Goal: Check status: Check status

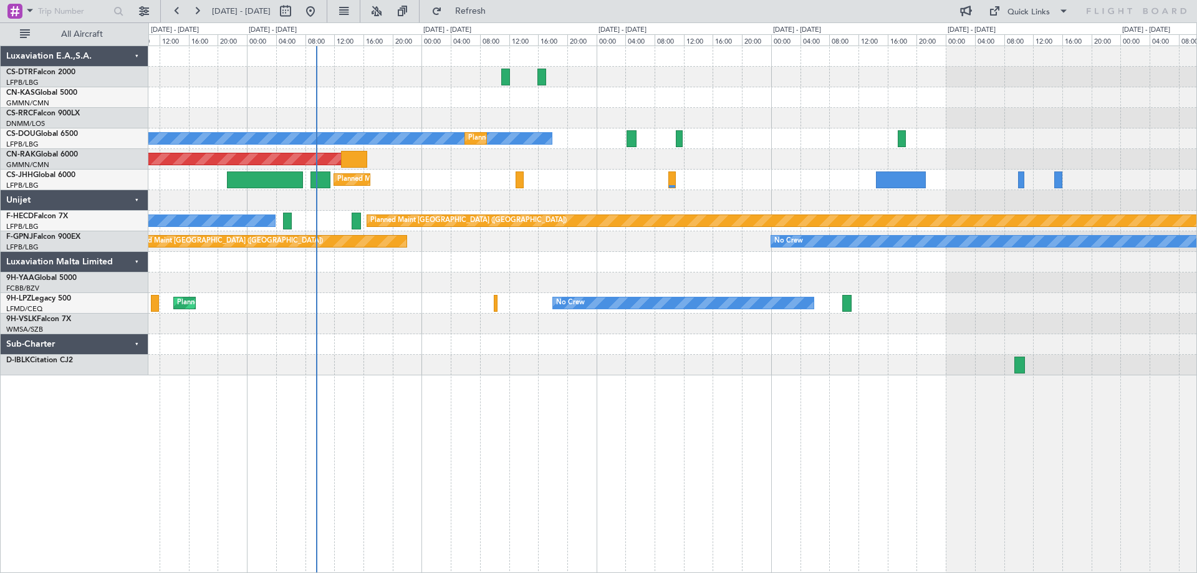
click at [93, 441] on div "No Crew Planned Maint [GEOGRAPHIC_DATA] ([GEOGRAPHIC_DATA]) Planned Maint [GEOG…" at bounding box center [598, 297] width 1197 height 550
click at [764, 417] on div "No Crew Planned Maint [GEOGRAPHIC_DATA] ([GEOGRAPHIC_DATA]) Planned Maint [GEOG…" at bounding box center [672, 309] width 1049 height 527
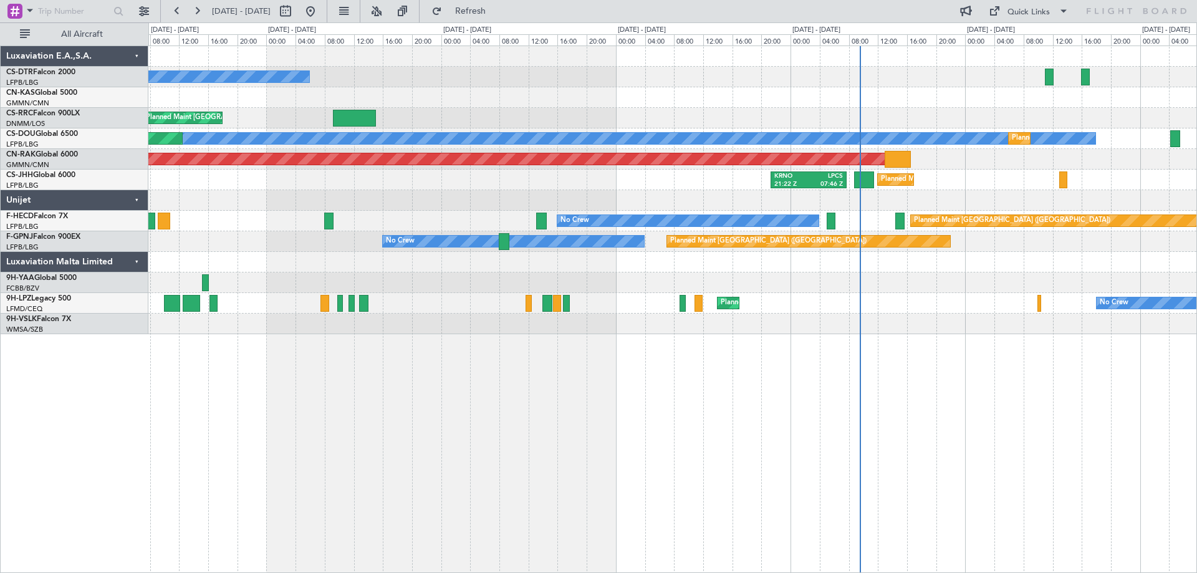
click at [883, 355] on div "No Crew Planned Maint [GEOGRAPHIC_DATA] ([GEOGRAPHIC_DATA]) No Crew Planned Mai…" at bounding box center [672, 309] width 1049 height 527
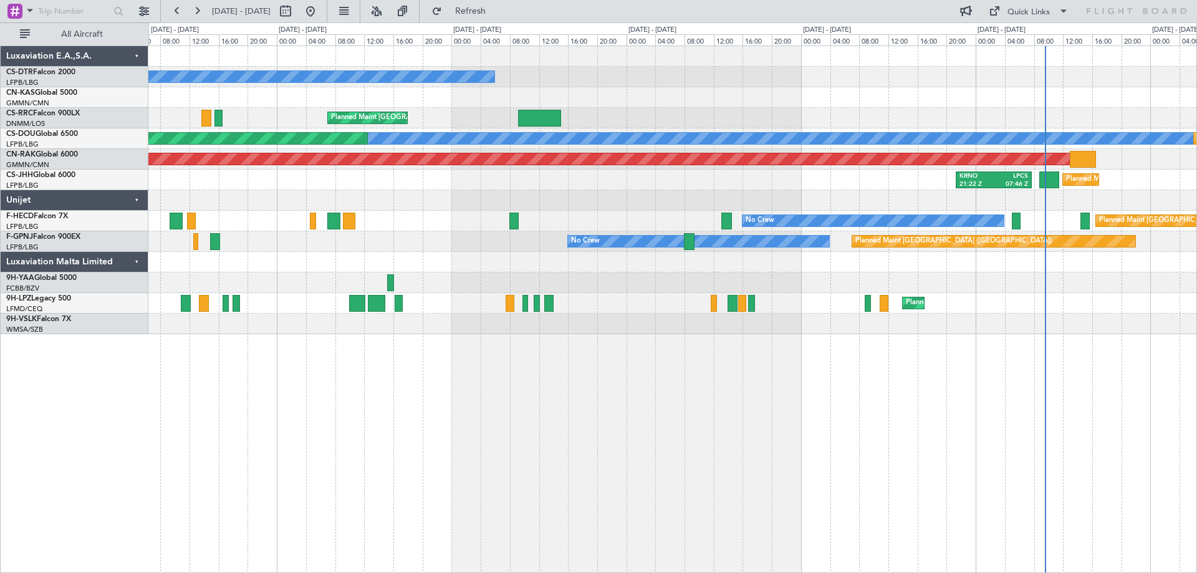
click at [955, 382] on div "No Crew Planned Maint [GEOGRAPHIC_DATA] ([GEOGRAPHIC_DATA]) No Crew Planned Mai…" at bounding box center [672, 309] width 1049 height 527
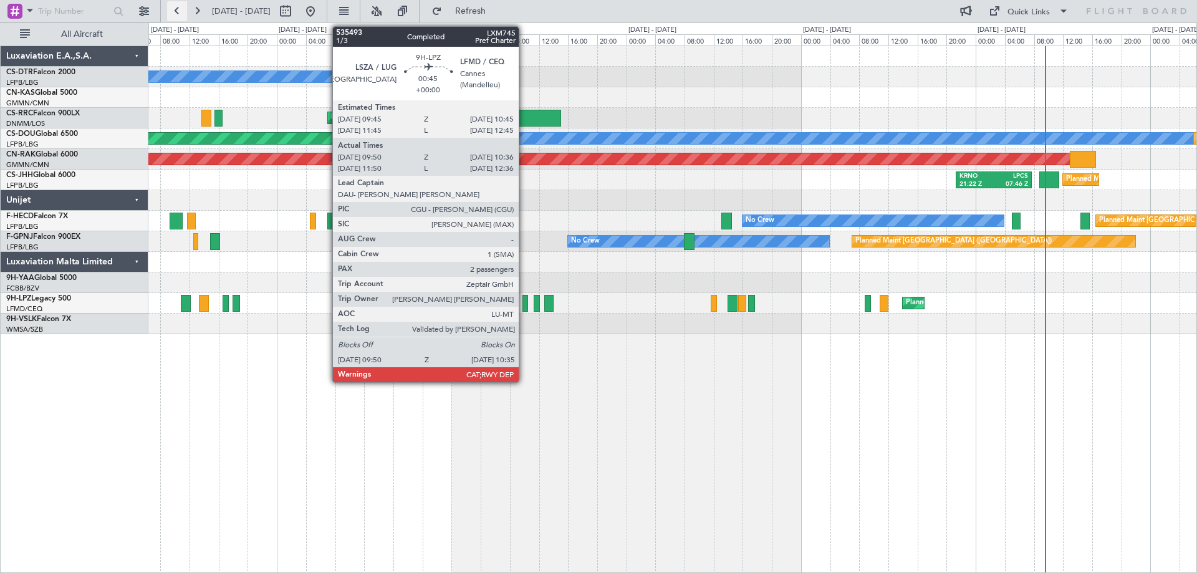
click at [178, 11] on button at bounding box center [177, 11] width 20 height 20
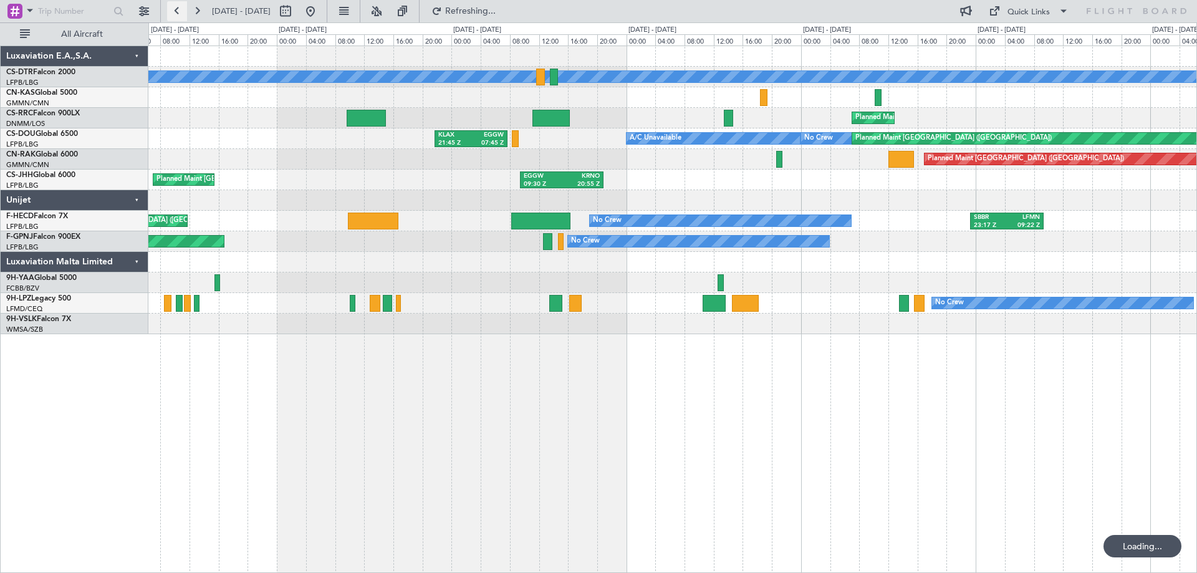
click at [173, 11] on button at bounding box center [177, 11] width 20 height 20
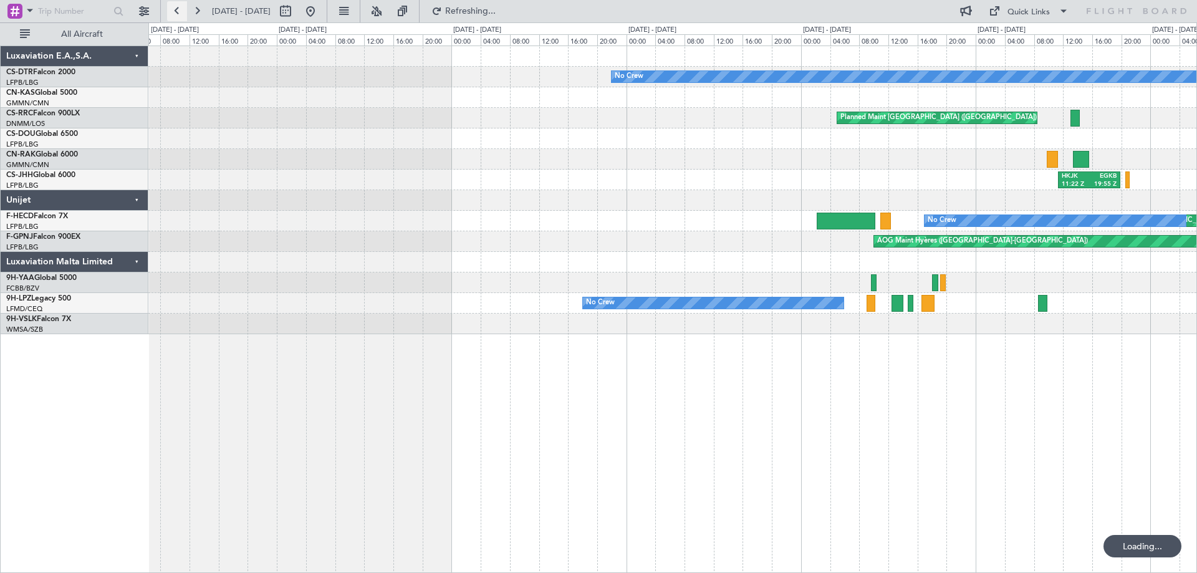
click at [173, 11] on button at bounding box center [177, 11] width 20 height 20
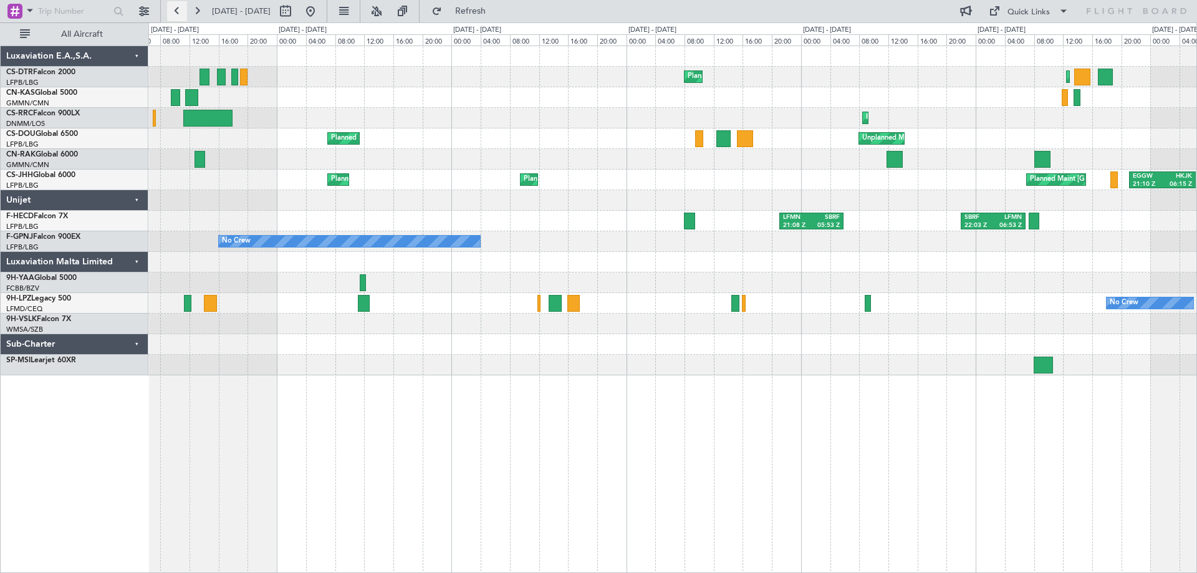
click at [174, 11] on button at bounding box center [177, 11] width 20 height 20
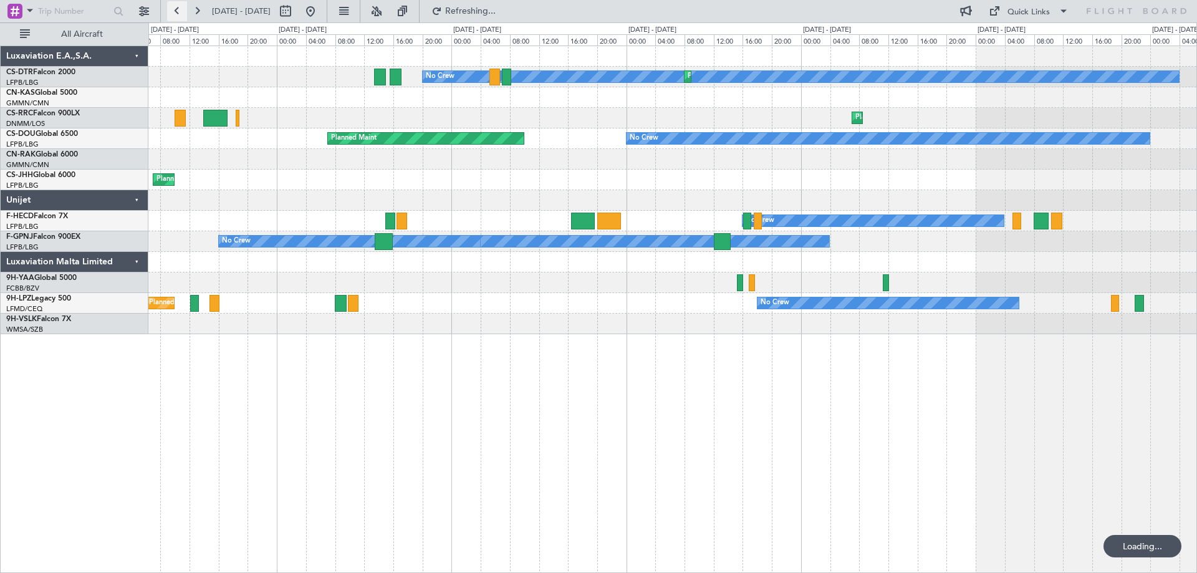
click at [174, 11] on button at bounding box center [177, 11] width 20 height 20
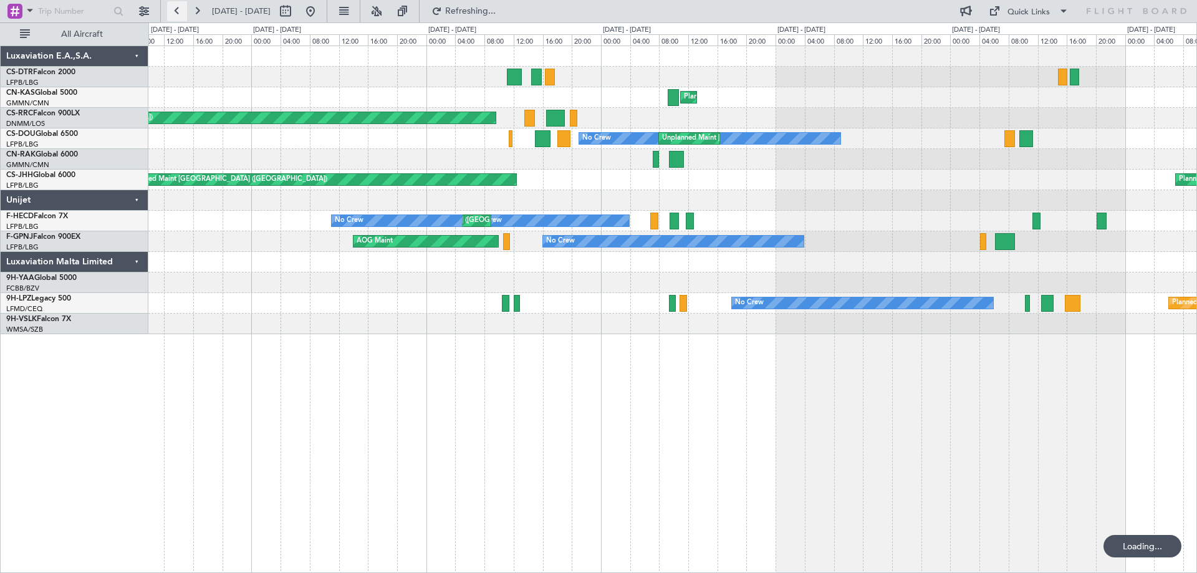
click at [174, 11] on button at bounding box center [177, 11] width 20 height 20
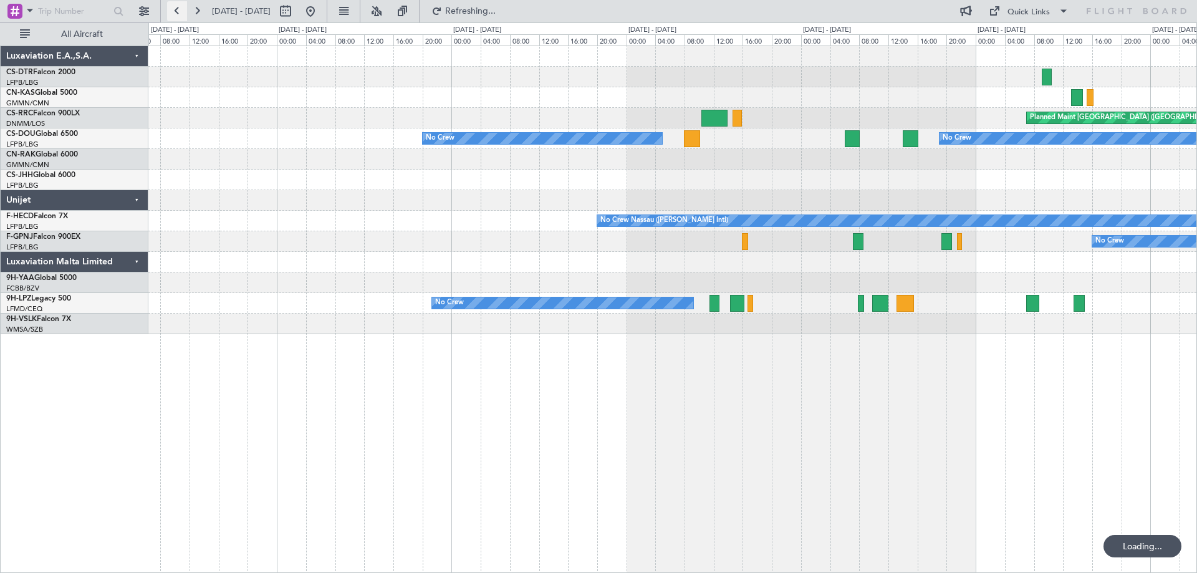
click at [174, 11] on button at bounding box center [177, 11] width 20 height 20
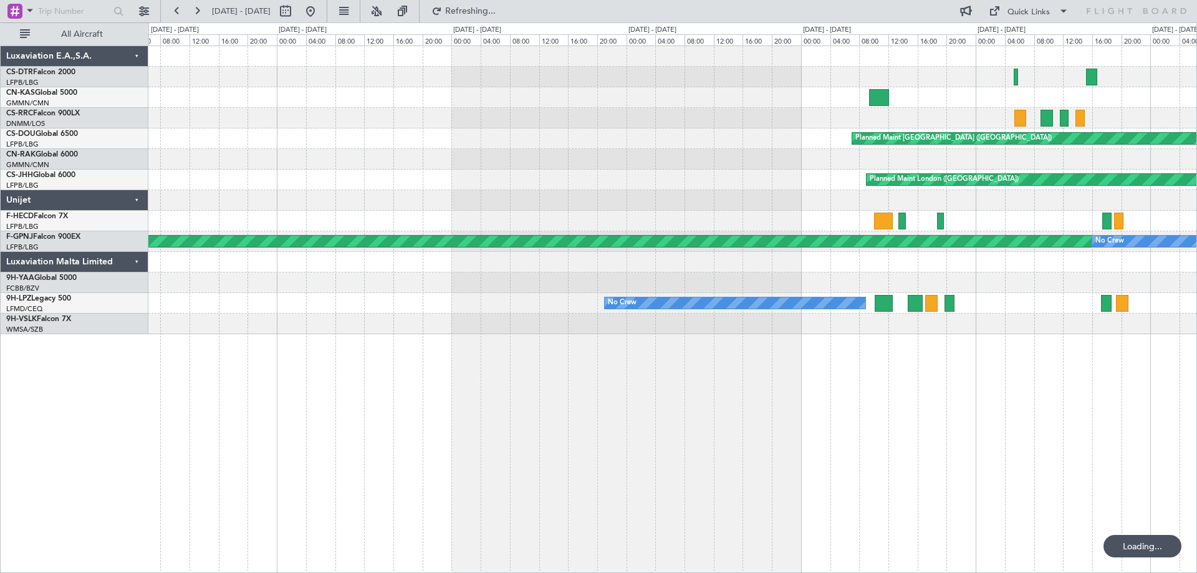
click at [182, 13] on button at bounding box center [177, 11] width 20 height 20
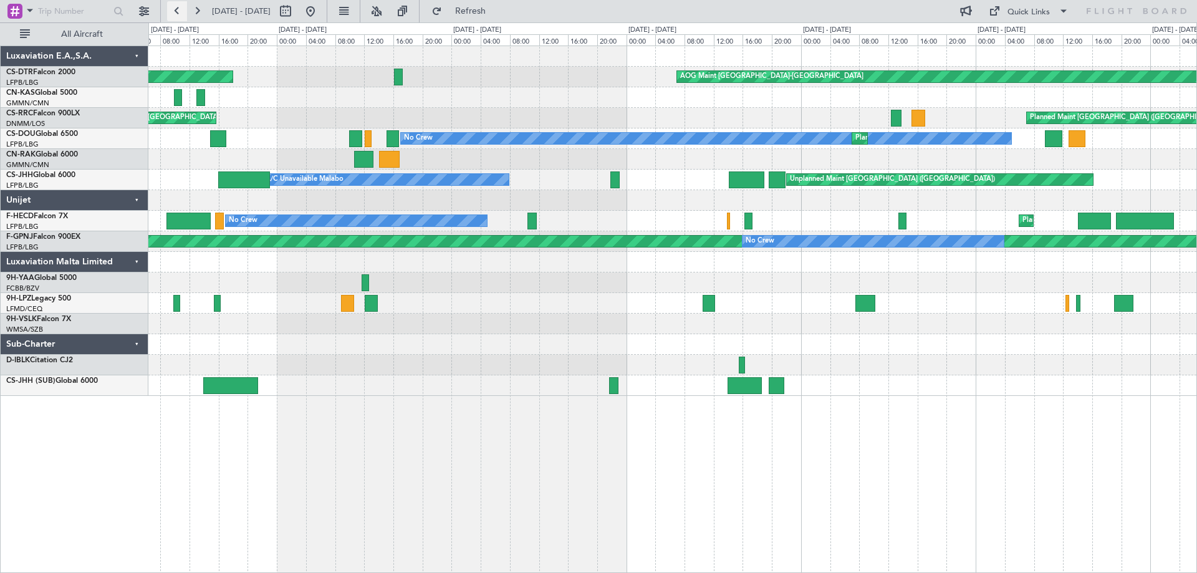
click at [175, 12] on button at bounding box center [177, 11] width 20 height 20
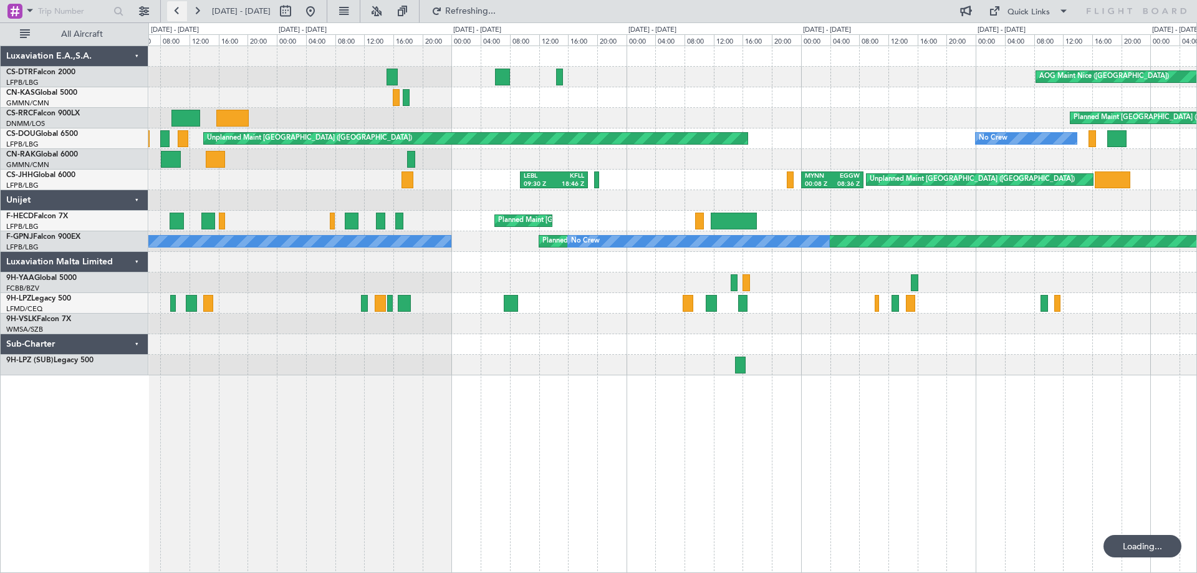
click at [175, 12] on button at bounding box center [177, 11] width 20 height 20
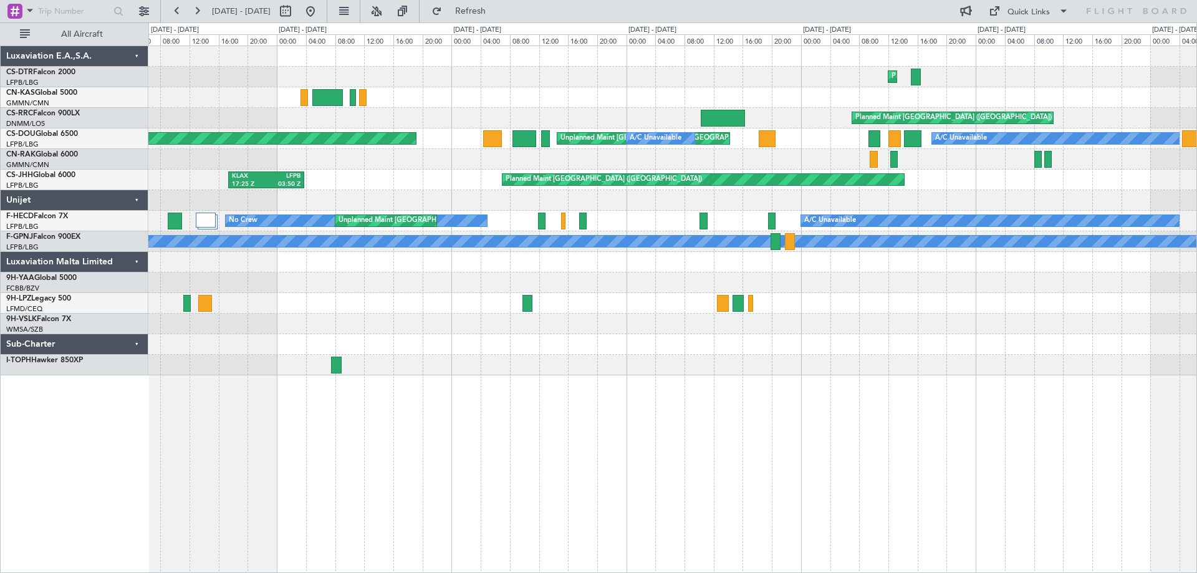
click at [398, 507] on div "Planned Maint Sofia No Crew Planned Maint [GEOGRAPHIC_DATA] ([GEOGRAPHIC_DATA])…" at bounding box center [672, 309] width 1049 height 527
click at [171, 11] on button at bounding box center [177, 11] width 20 height 20
click at [176, 12] on button at bounding box center [177, 11] width 20 height 20
click at [175, 12] on button at bounding box center [177, 11] width 20 height 20
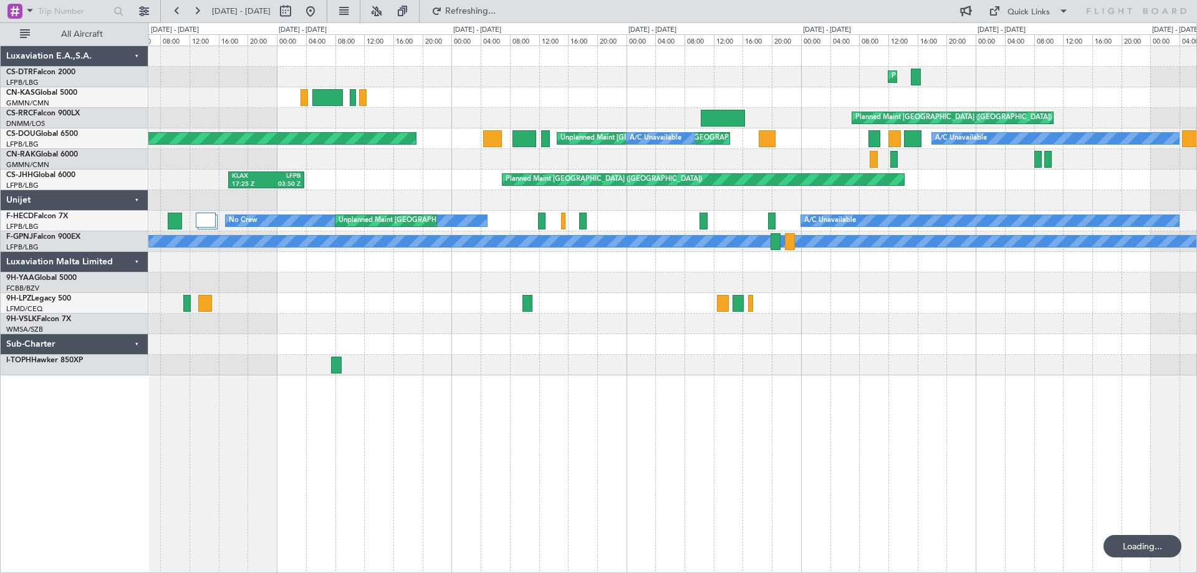
click at [175, 12] on button at bounding box center [177, 11] width 20 height 20
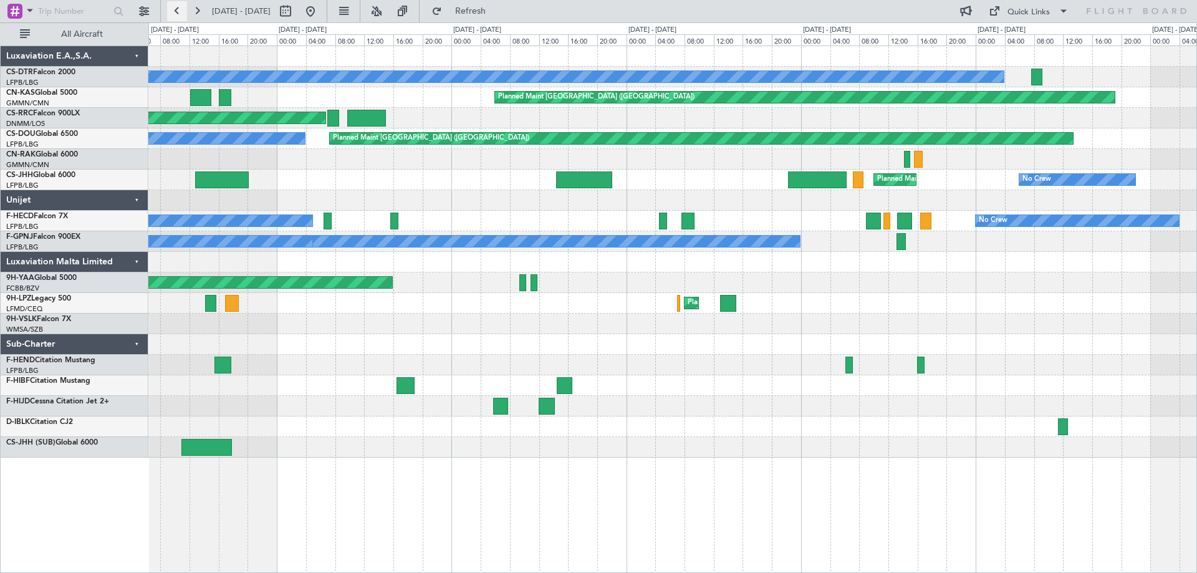
click at [180, 13] on button at bounding box center [177, 11] width 20 height 20
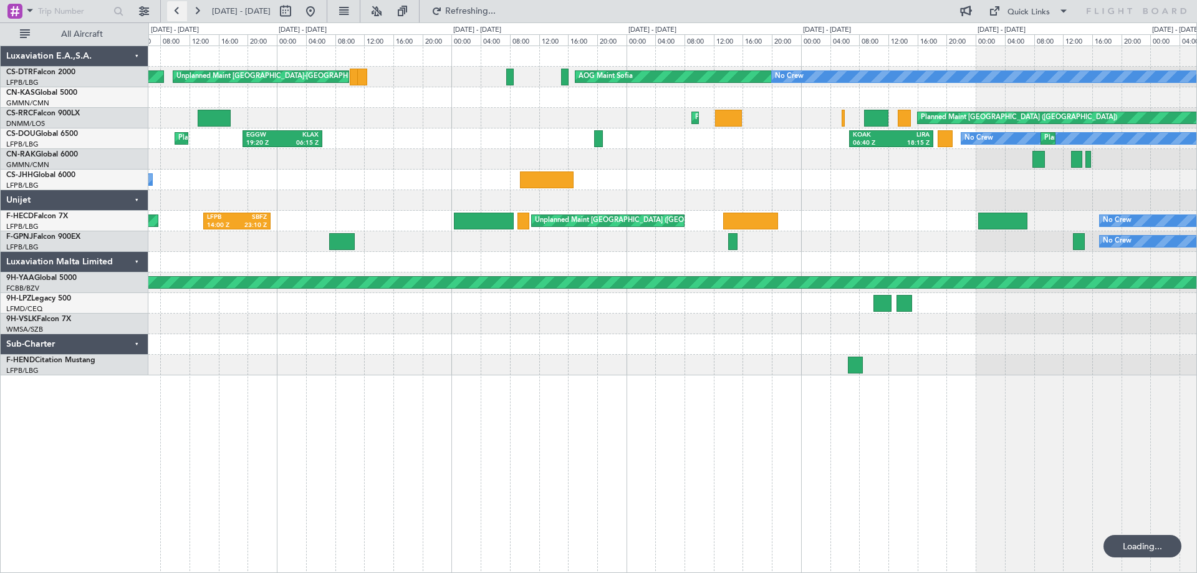
click at [178, 17] on button at bounding box center [177, 11] width 20 height 20
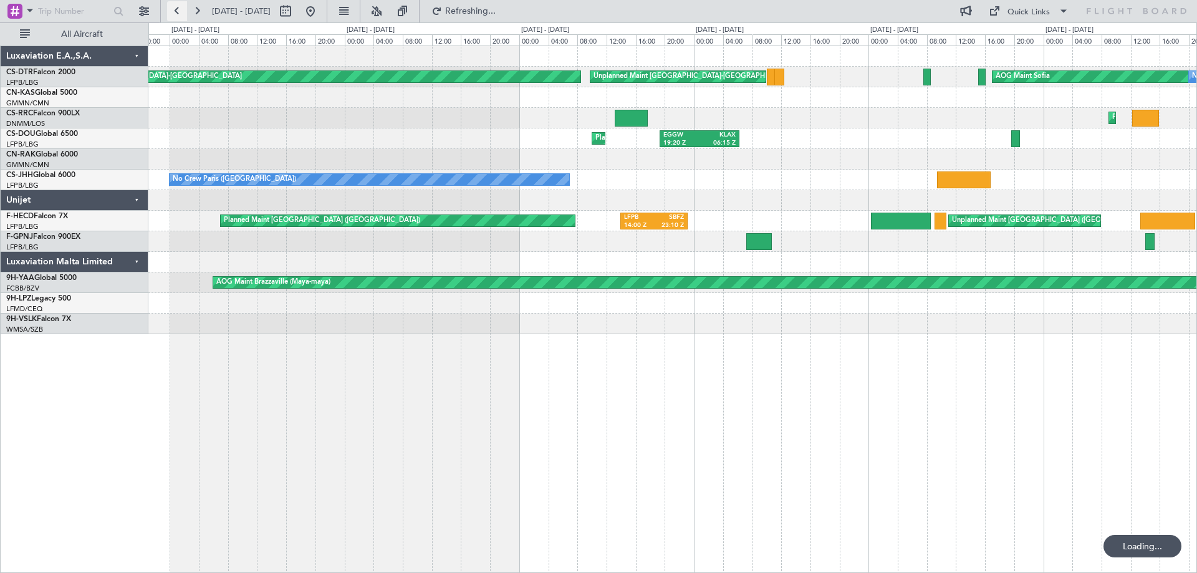
click at [178, 13] on button at bounding box center [177, 11] width 20 height 20
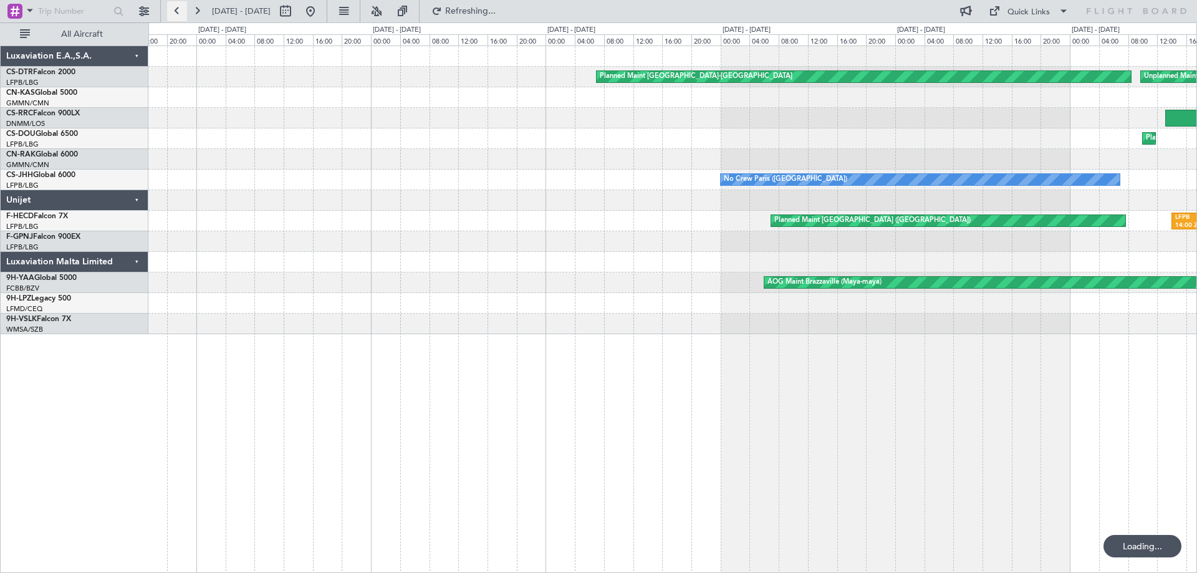
click at [178, 13] on button at bounding box center [177, 11] width 20 height 20
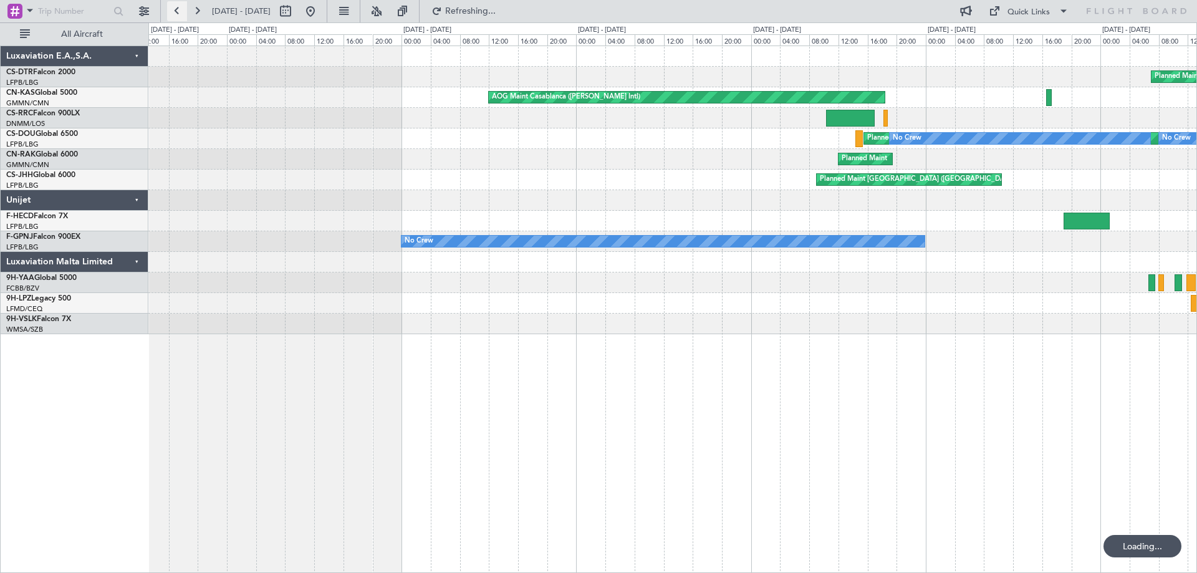
click at [178, 13] on button at bounding box center [177, 11] width 20 height 20
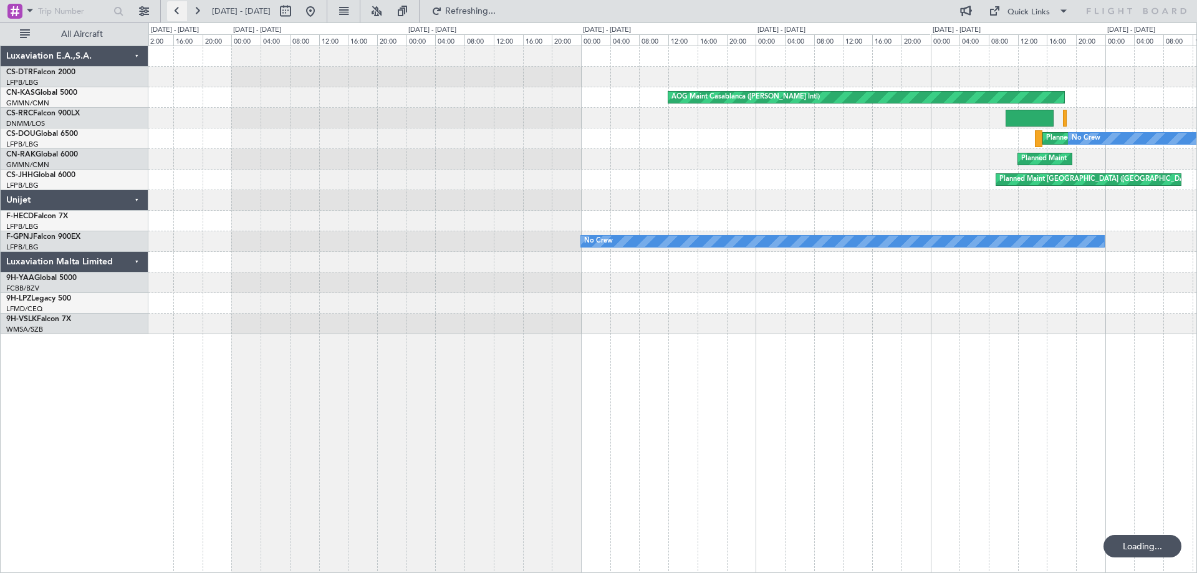
click at [178, 13] on button at bounding box center [177, 11] width 20 height 20
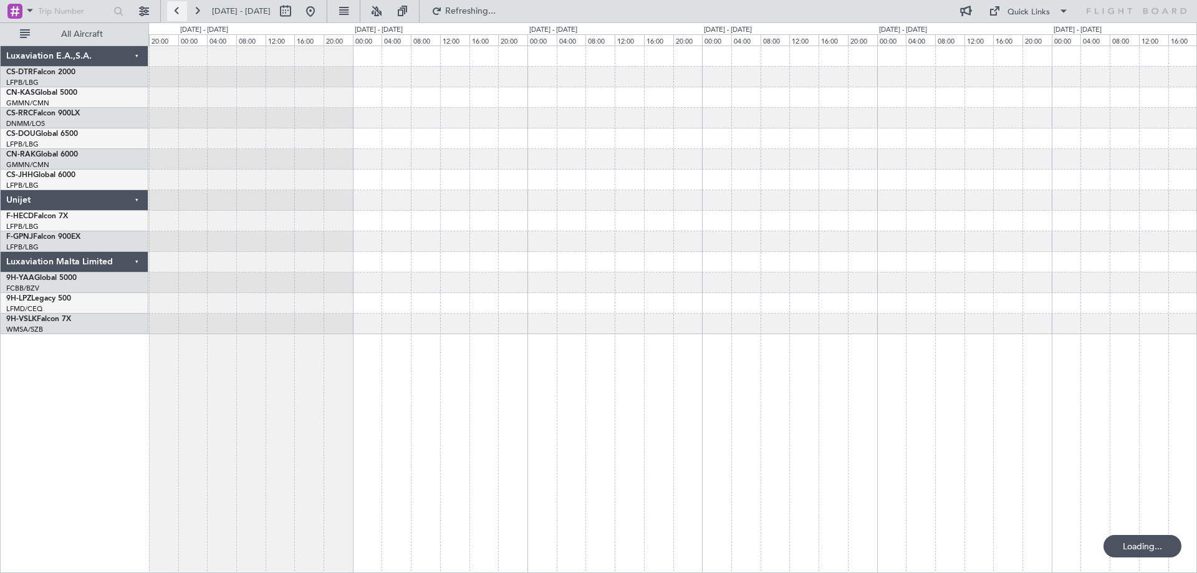
click at [178, 13] on button at bounding box center [177, 11] width 20 height 20
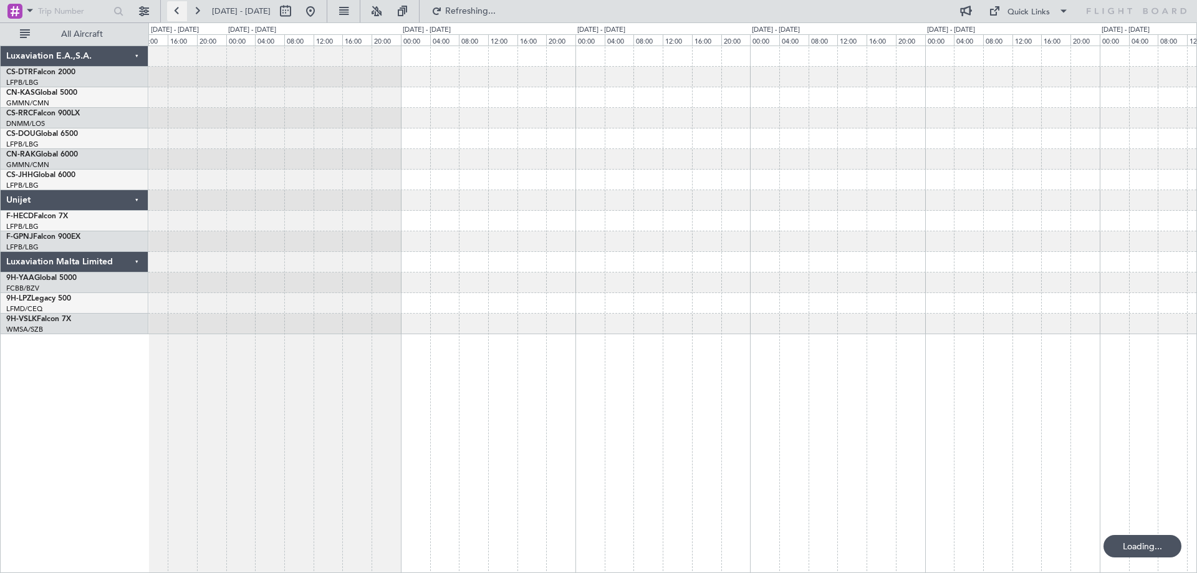
click at [178, 13] on button at bounding box center [177, 11] width 20 height 20
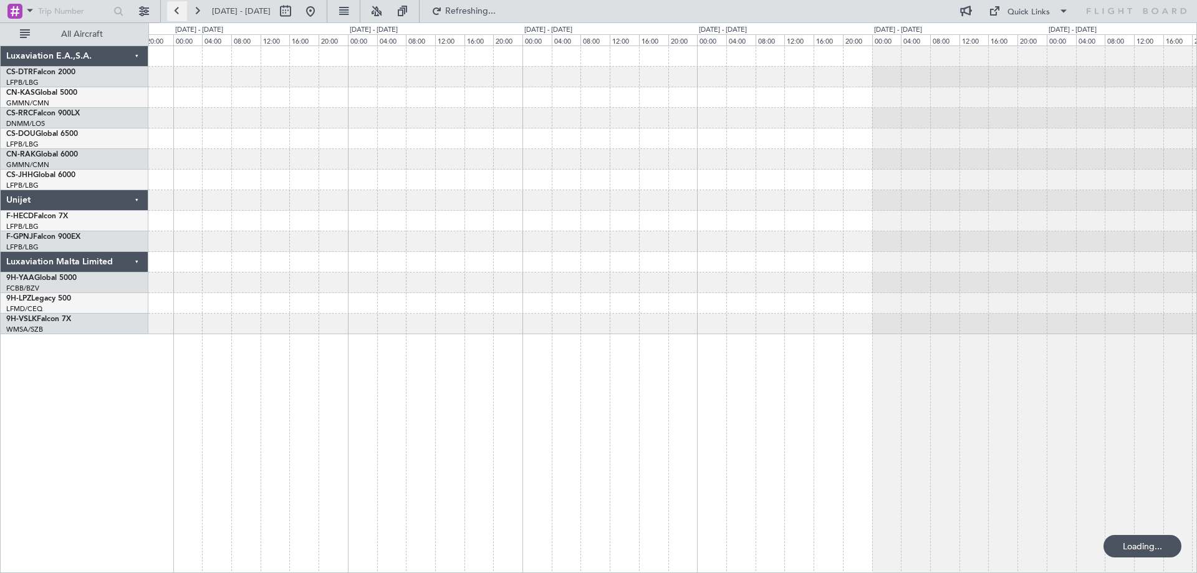
click at [178, 13] on button at bounding box center [177, 11] width 20 height 20
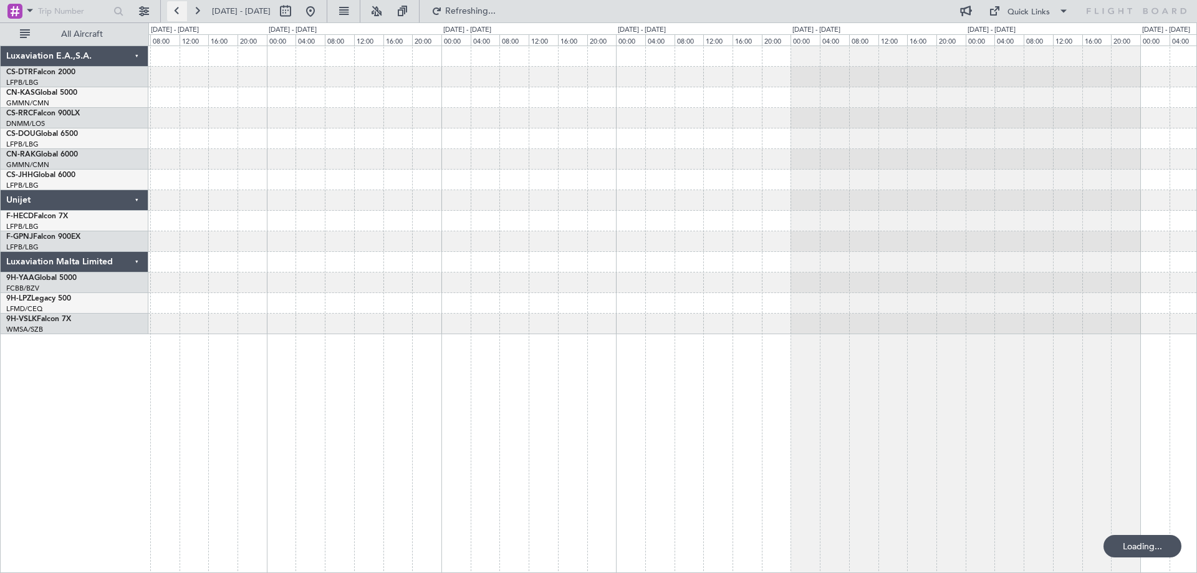
click at [178, 13] on button at bounding box center [177, 11] width 20 height 20
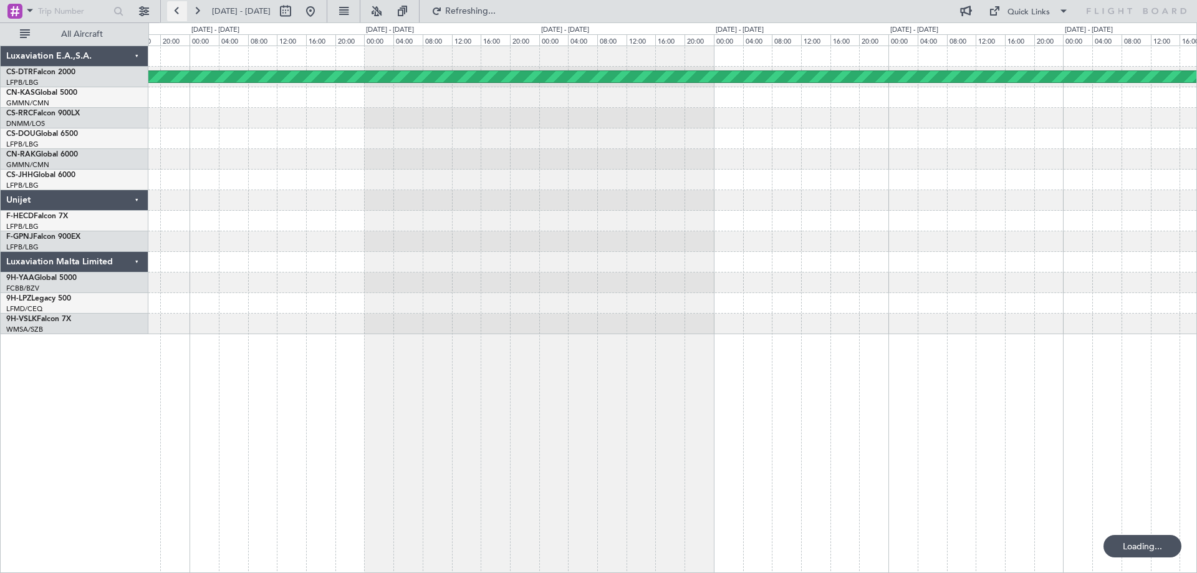
click at [178, 13] on button at bounding box center [177, 11] width 20 height 20
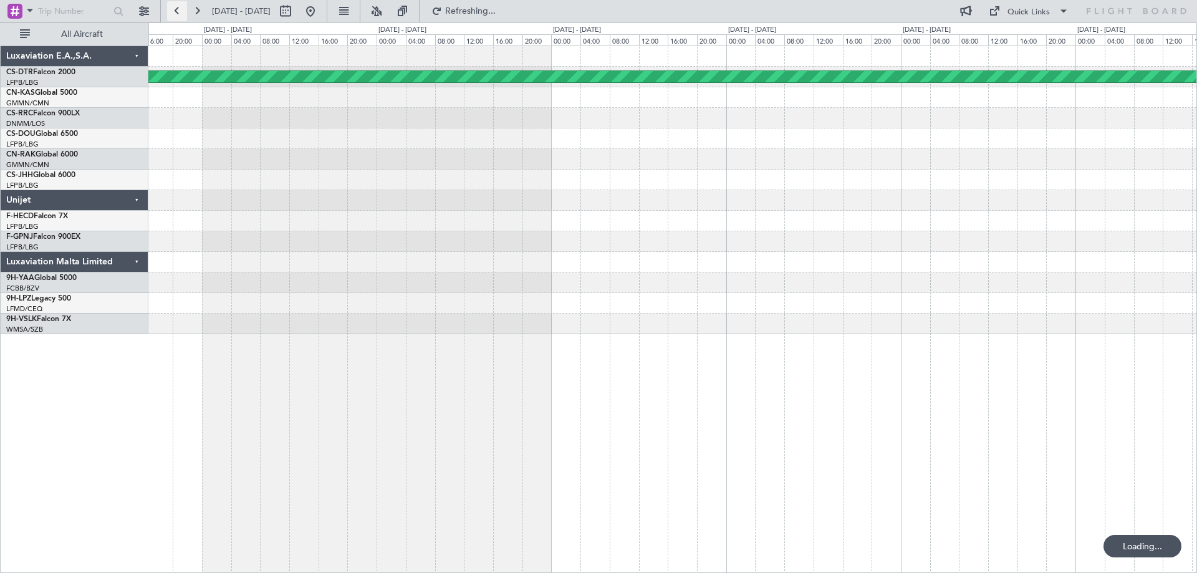
click at [178, 13] on button at bounding box center [177, 11] width 20 height 20
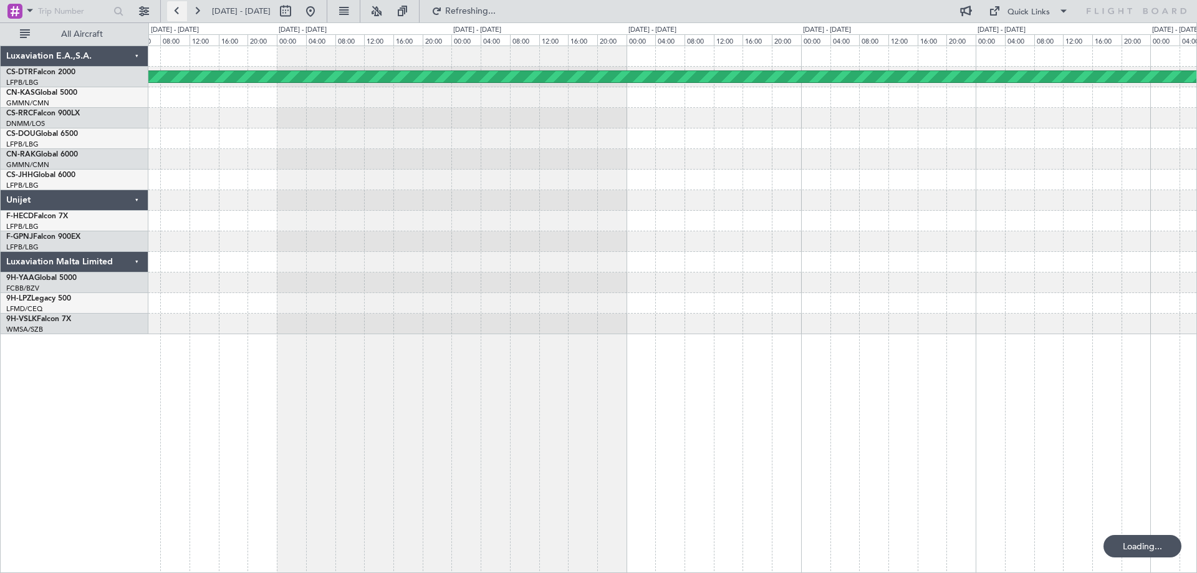
click at [178, 13] on button at bounding box center [177, 11] width 20 height 20
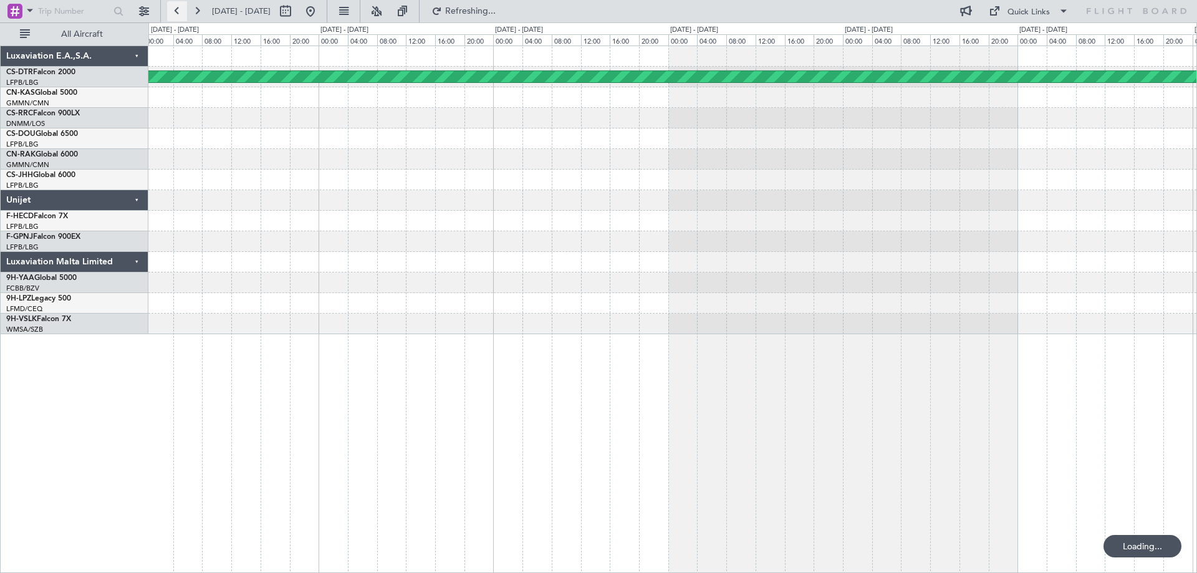
click at [178, 13] on button at bounding box center [177, 11] width 20 height 20
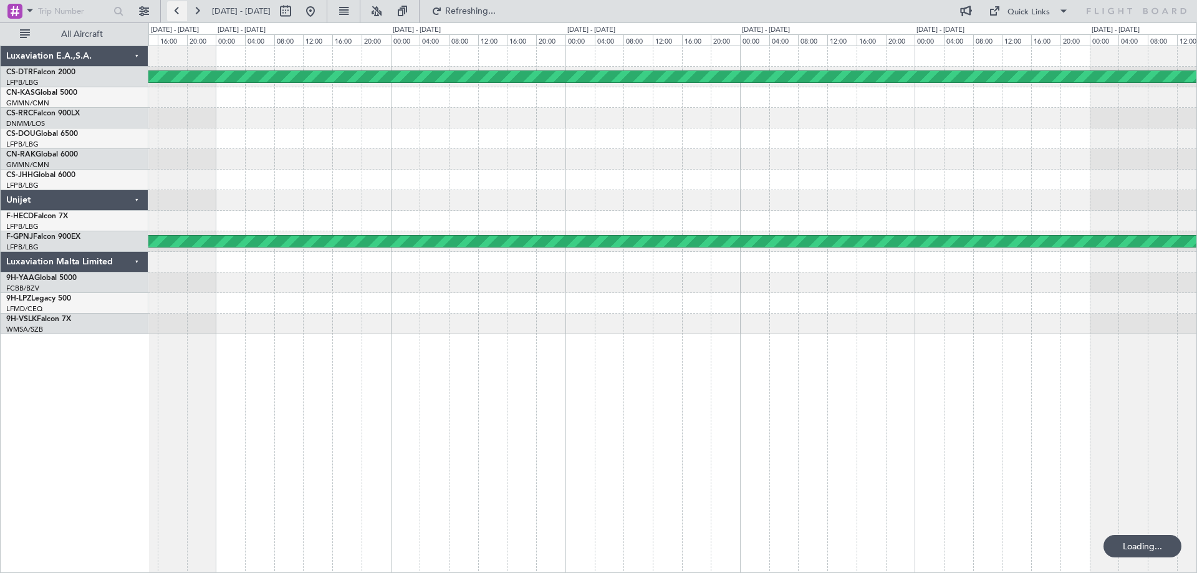
click at [178, 13] on button at bounding box center [177, 11] width 20 height 20
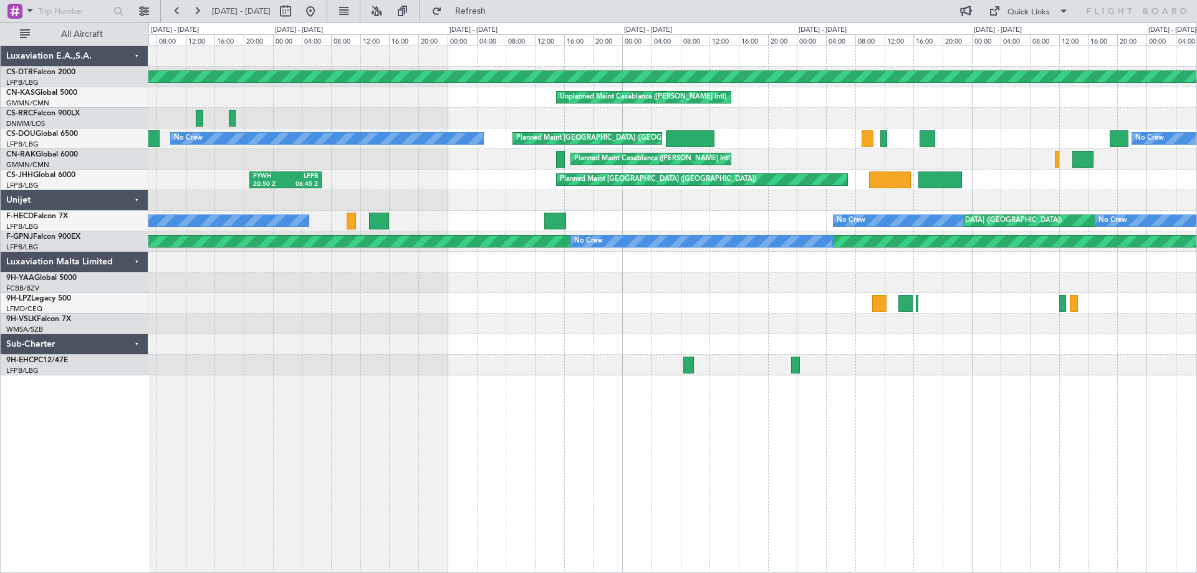
click at [790, 437] on div "Planned Maint [GEOGRAPHIC_DATA]-[GEOGRAPHIC_DATA] Unplanned Maint Casablanca ([…" at bounding box center [672, 309] width 1049 height 527
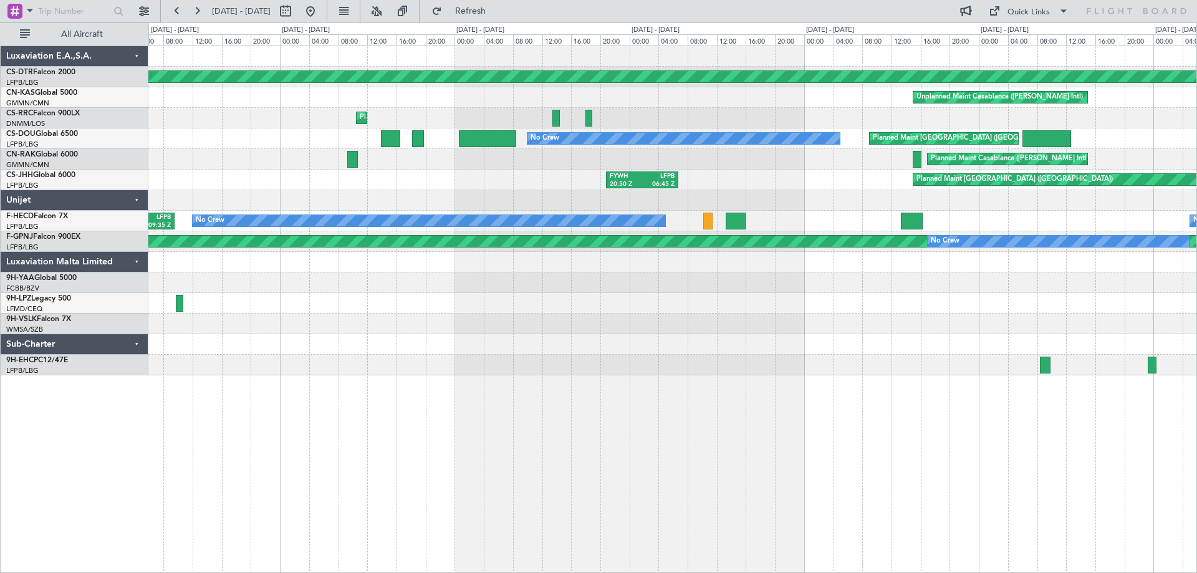
click at [973, 408] on div "Planned Maint [GEOGRAPHIC_DATA]-[GEOGRAPHIC_DATA] Unplanned Maint Casablanca ([…" at bounding box center [672, 309] width 1049 height 527
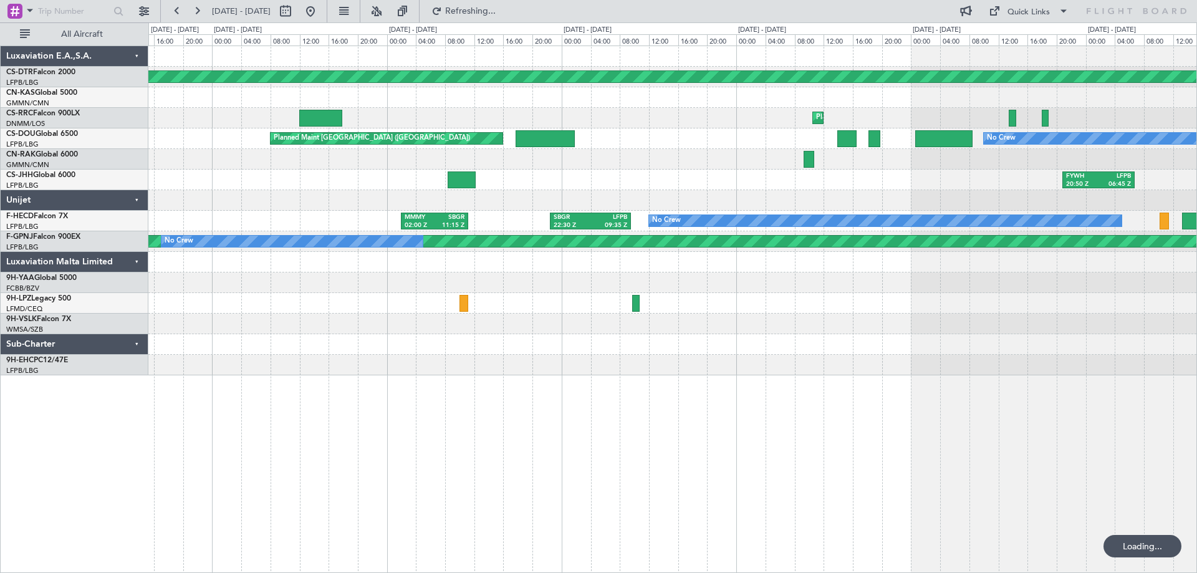
click at [1196, 421] on div "Planned Maint [GEOGRAPHIC_DATA]-[GEOGRAPHIC_DATA] Unplanned Maint Casablanca ([…" at bounding box center [598, 297] width 1197 height 550
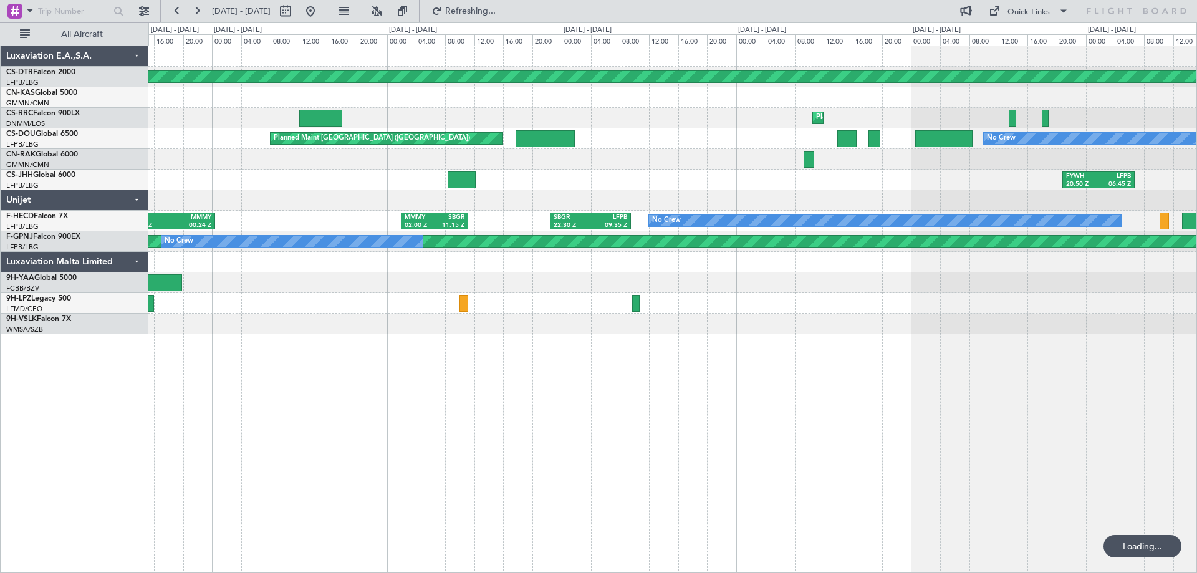
click at [891, 423] on div "Planned Maint [GEOGRAPHIC_DATA]-[GEOGRAPHIC_DATA] Unplanned Maint Casablanca ([…" at bounding box center [672, 309] width 1049 height 527
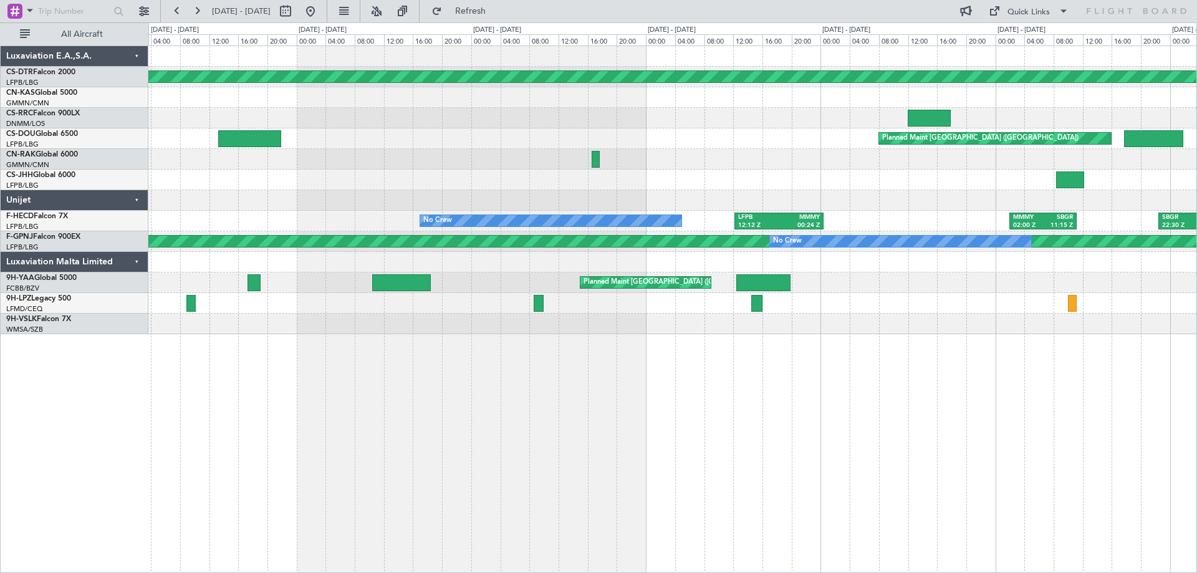
click at [1026, 468] on div "Planned Maint [GEOGRAPHIC_DATA]-[GEOGRAPHIC_DATA] Planned Maint Planned Maint […" at bounding box center [672, 309] width 1049 height 527
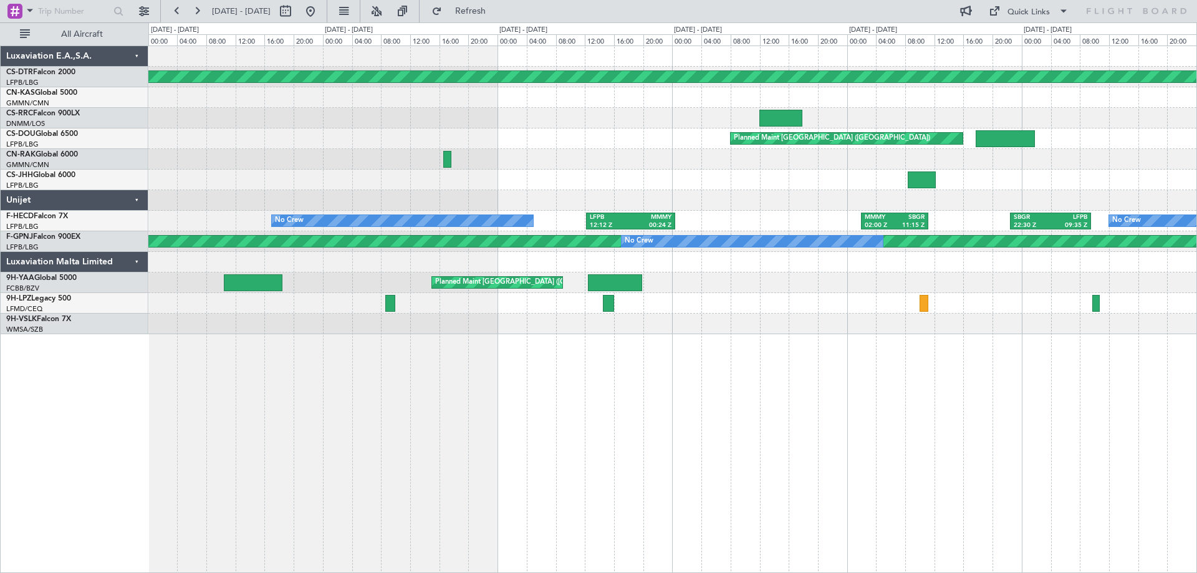
click at [571, 357] on div "Planned Maint [GEOGRAPHIC_DATA]-[GEOGRAPHIC_DATA] Planned Maint Planned Maint […" at bounding box center [672, 309] width 1049 height 527
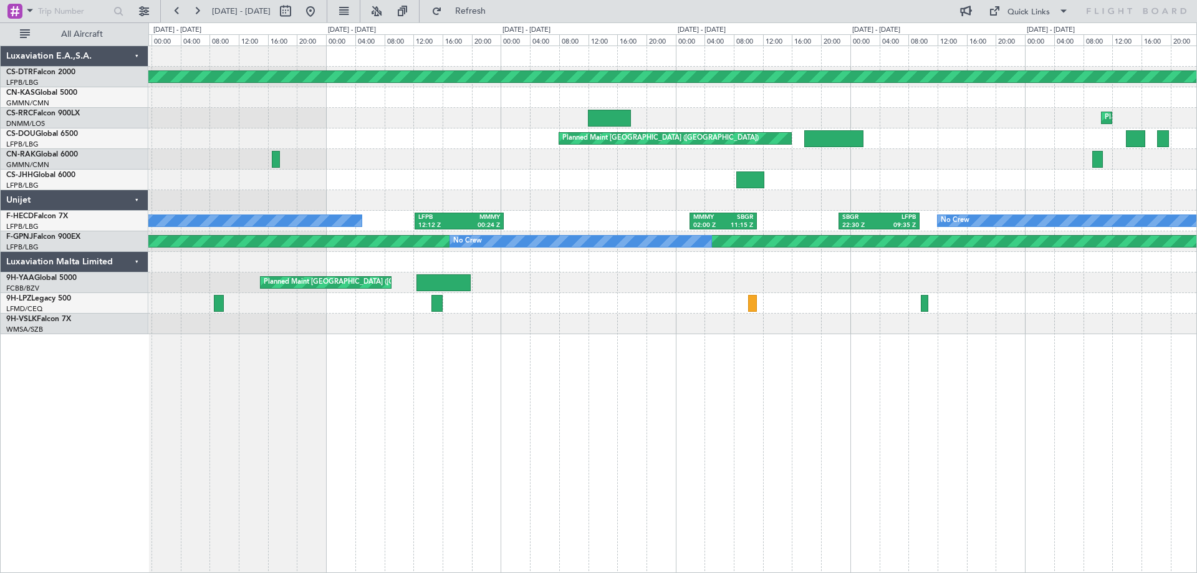
click at [486, 356] on div "Planned Maint [GEOGRAPHIC_DATA]-[GEOGRAPHIC_DATA] Planned Maint Planned Maint […" at bounding box center [672, 309] width 1049 height 527
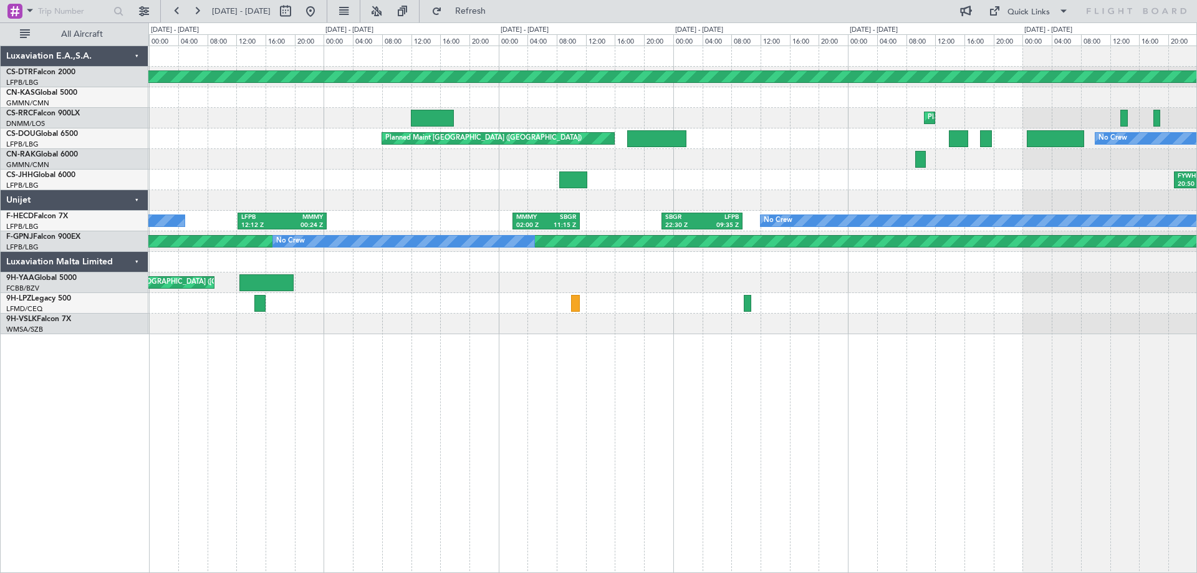
click at [316, 319] on div at bounding box center [672, 324] width 1048 height 21
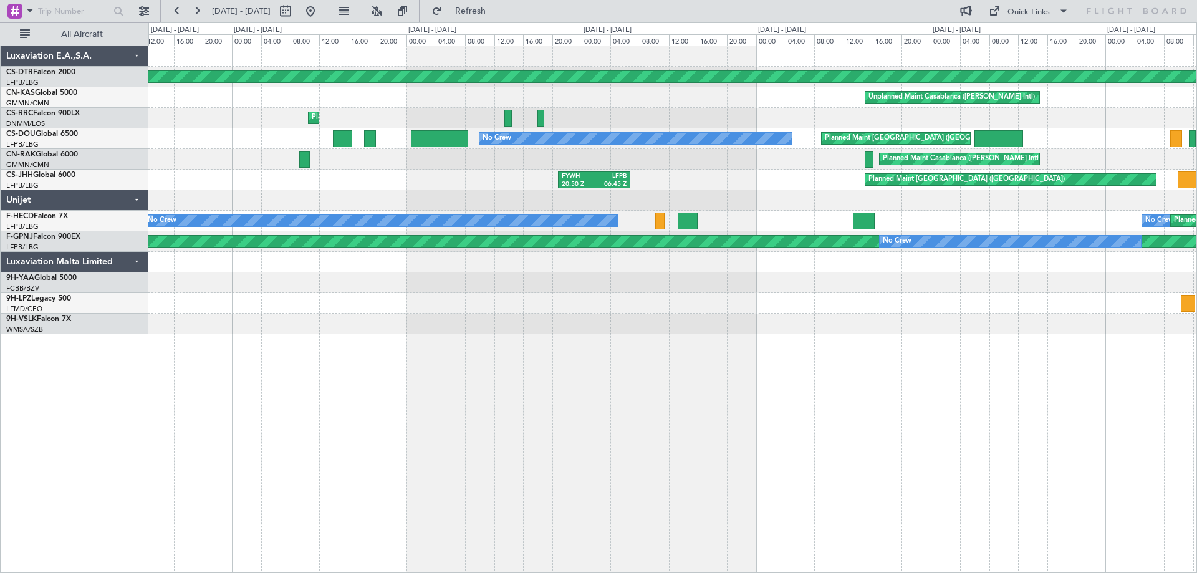
click at [114, 321] on div "Planned Maint [GEOGRAPHIC_DATA]-[GEOGRAPHIC_DATA] Unplanned Maint Casablanca ([…" at bounding box center [598, 297] width 1197 height 550
click at [0, 321] on div "Planned Maint [GEOGRAPHIC_DATA]-[GEOGRAPHIC_DATA] Unplanned Maint Casablanca ([…" at bounding box center [598, 297] width 1197 height 550
click at [191, 316] on div "Planned Maint [GEOGRAPHIC_DATA]-[GEOGRAPHIC_DATA] Unplanned Maint Casablanca ([…" at bounding box center [672, 190] width 1048 height 288
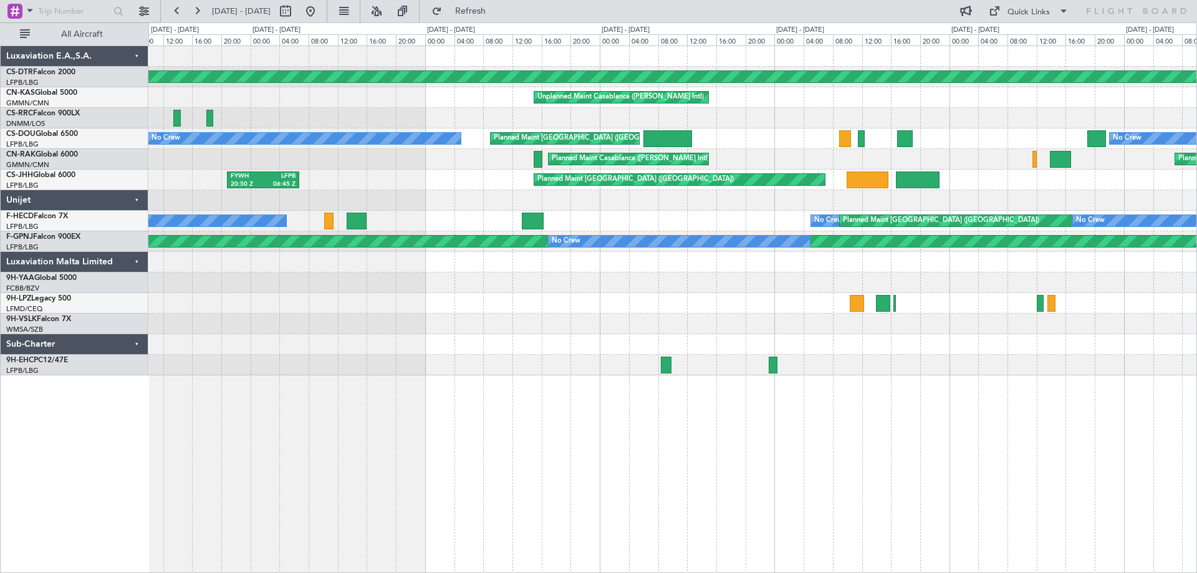
click at [538, 415] on div "Planned Maint [GEOGRAPHIC_DATA]-[GEOGRAPHIC_DATA] Unplanned Maint Casablanca ([…" at bounding box center [672, 309] width 1049 height 527
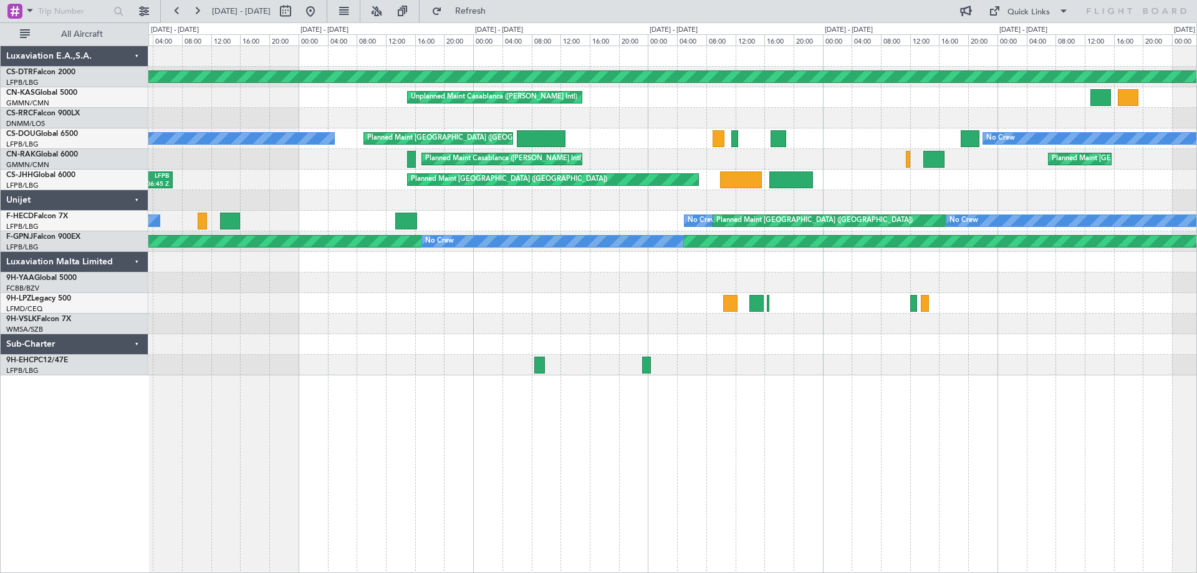
click at [355, 402] on div "Planned Maint [GEOGRAPHIC_DATA]-[GEOGRAPHIC_DATA] Unplanned Maint Casablanca ([…" at bounding box center [672, 309] width 1049 height 527
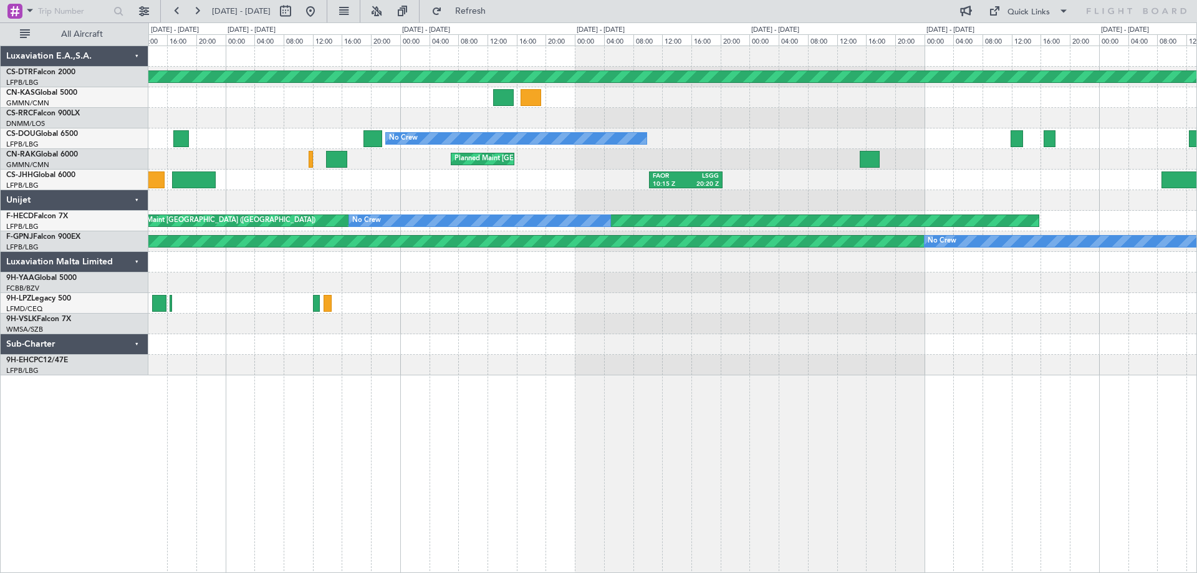
click at [47, 338] on div "Planned Maint [GEOGRAPHIC_DATA]-[GEOGRAPHIC_DATA] Unplanned Maint Casablanca ([…" at bounding box center [598, 297] width 1197 height 550
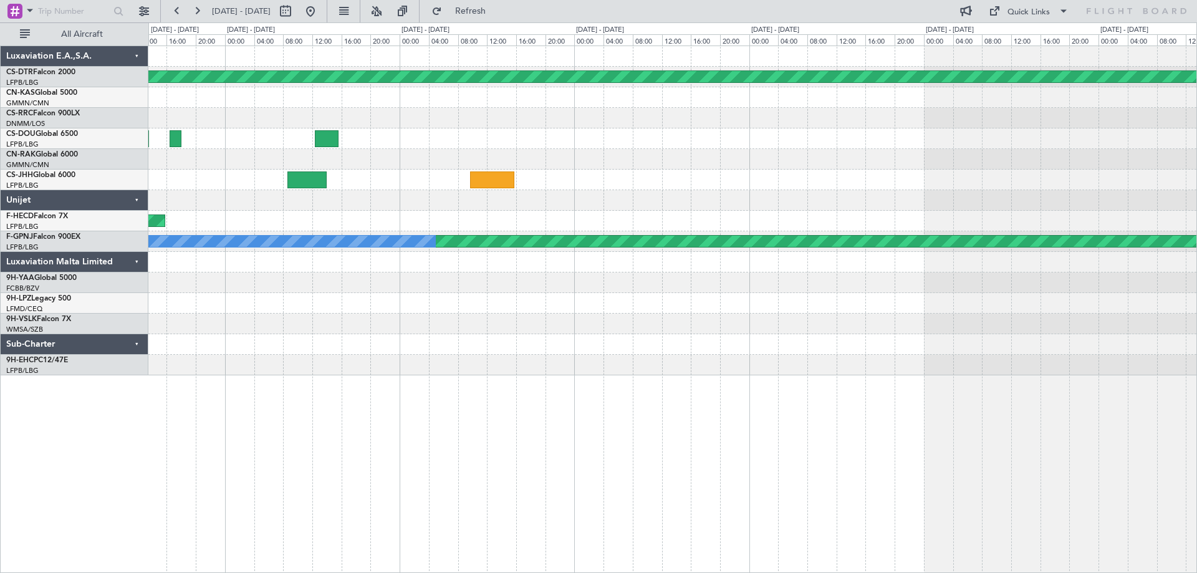
click at [284, 320] on div at bounding box center [672, 324] width 1048 height 21
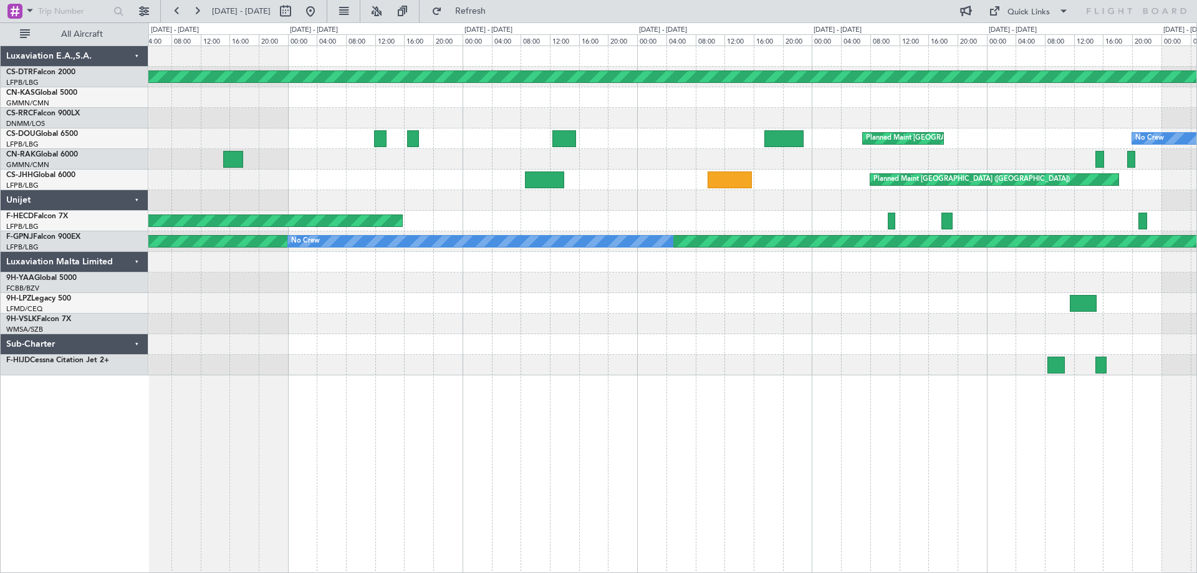
click at [1174, 340] on div "Planned Maint [GEOGRAPHIC_DATA]-[GEOGRAPHIC_DATA] Planned Maint [GEOGRAPHIC_DAT…" at bounding box center [672, 210] width 1048 height 329
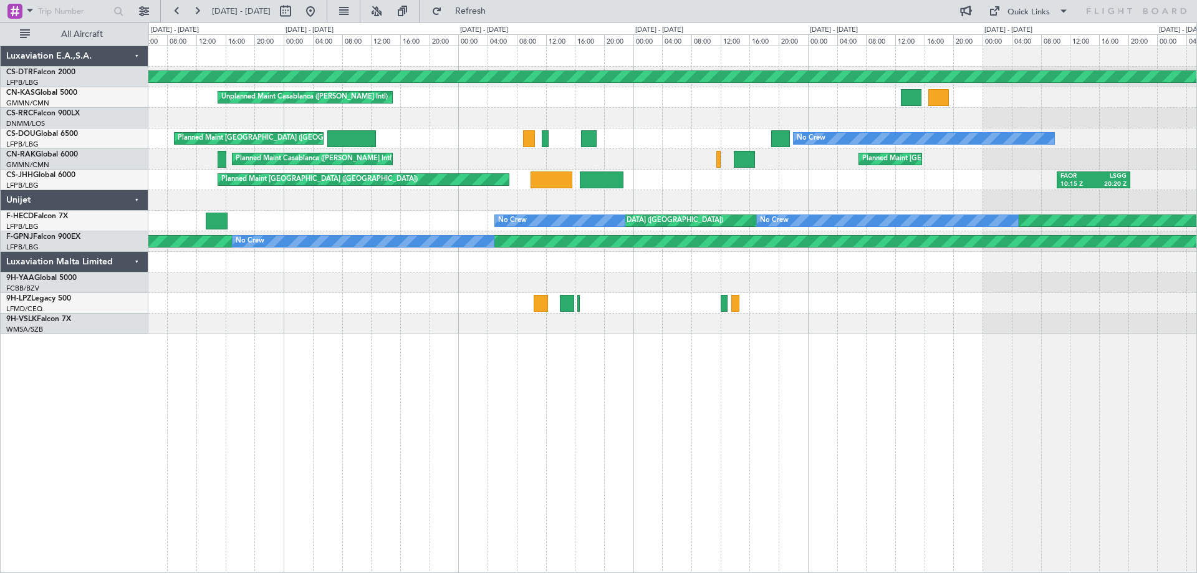
click at [826, 330] on div at bounding box center [672, 324] width 1048 height 21
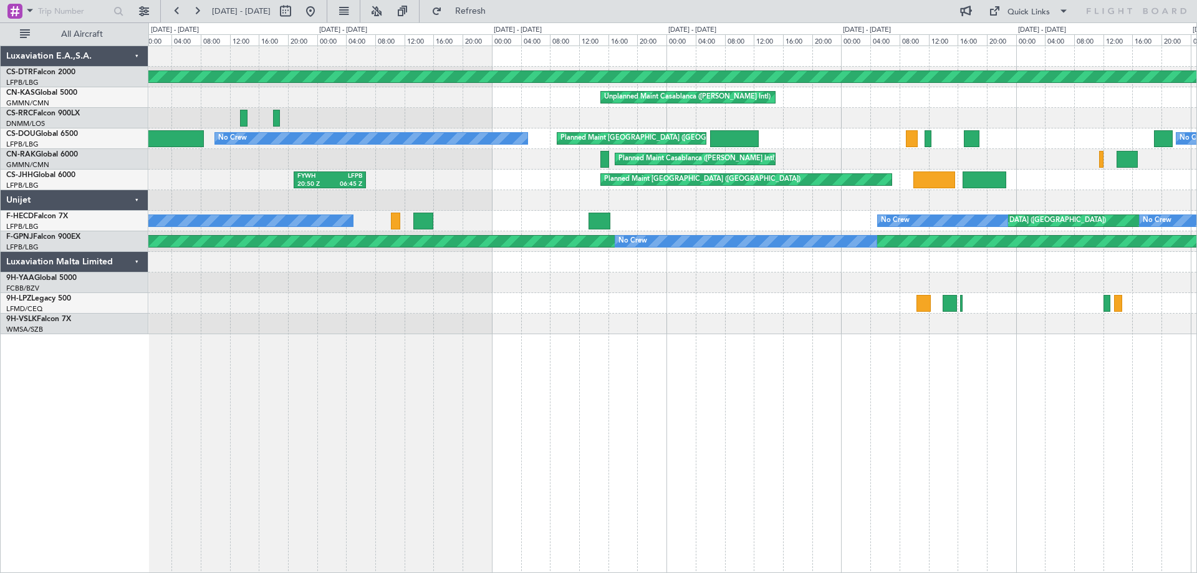
click at [967, 399] on div "Planned Maint [GEOGRAPHIC_DATA]-[GEOGRAPHIC_DATA] Unplanned Maint Casablanca ([…" at bounding box center [672, 309] width 1049 height 527
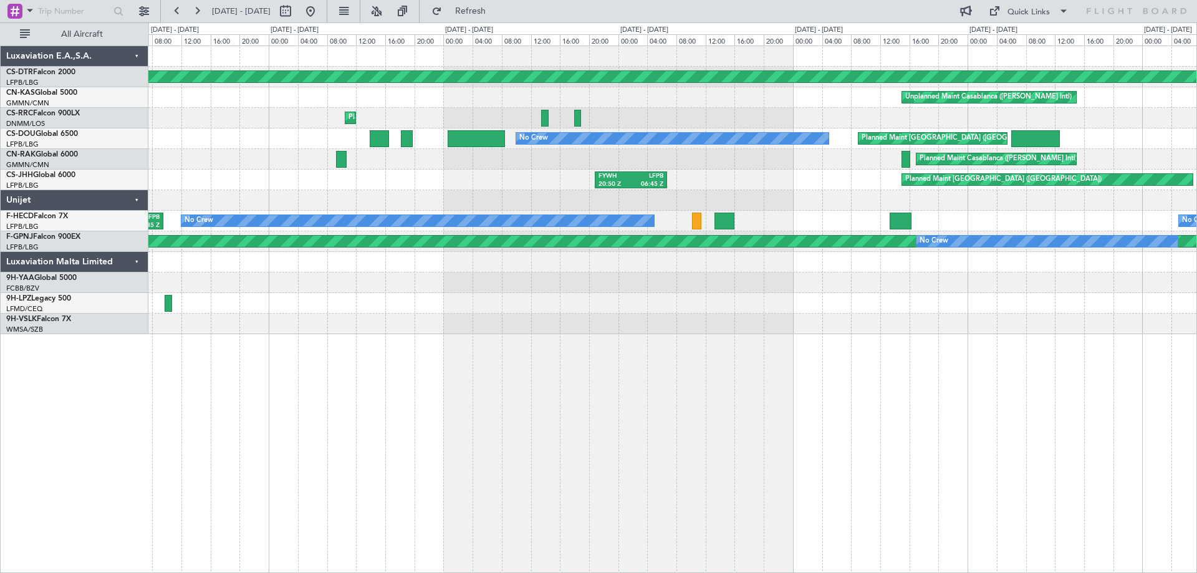
click at [1128, 424] on div "Planned Maint [GEOGRAPHIC_DATA]-[GEOGRAPHIC_DATA] Unplanned Maint Casablanca ([…" at bounding box center [672, 309] width 1049 height 527
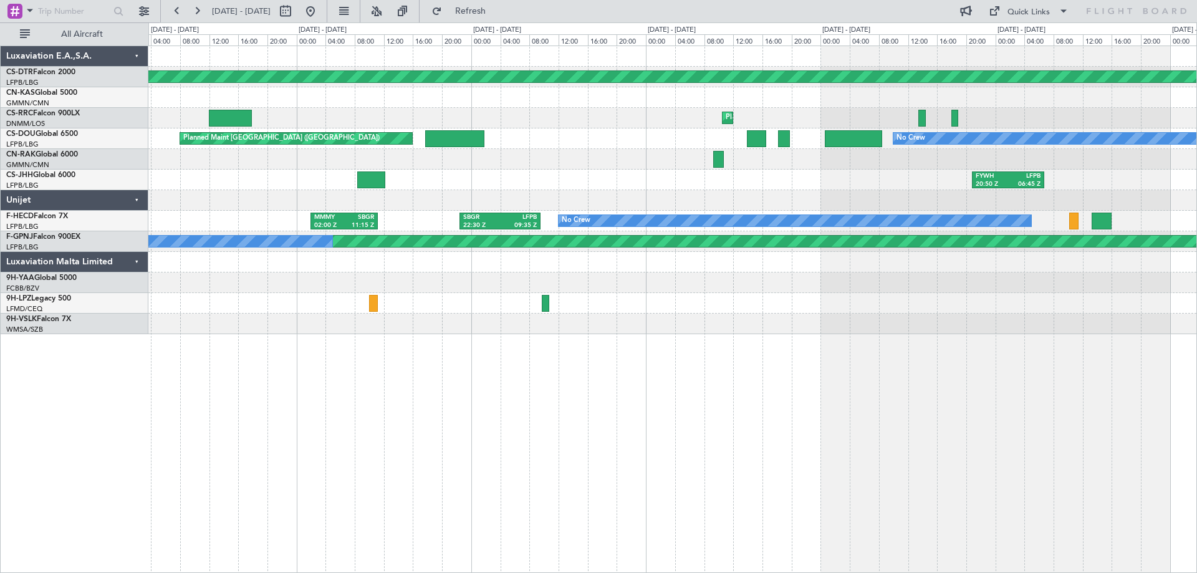
click at [1196, 441] on div "Planned Maint [GEOGRAPHIC_DATA]-[GEOGRAPHIC_DATA] Unplanned Maint Casablanca ([…" at bounding box center [598, 297] width 1197 height 550
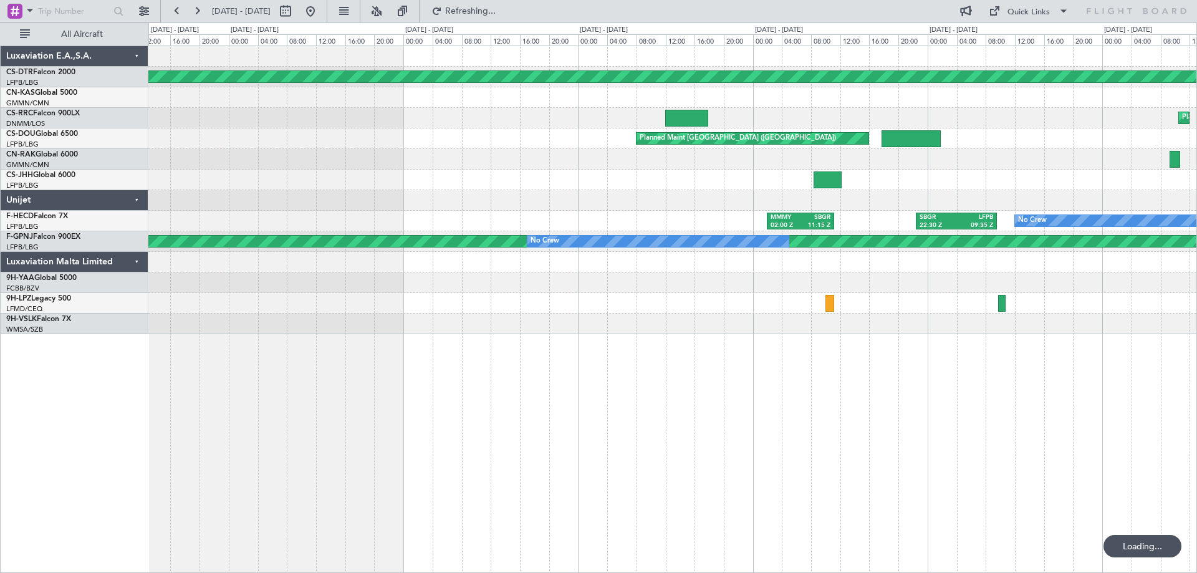
click at [1114, 359] on div "Planned Maint [GEOGRAPHIC_DATA]-[GEOGRAPHIC_DATA] Planned Maint Planned Maint […" at bounding box center [672, 309] width 1049 height 527
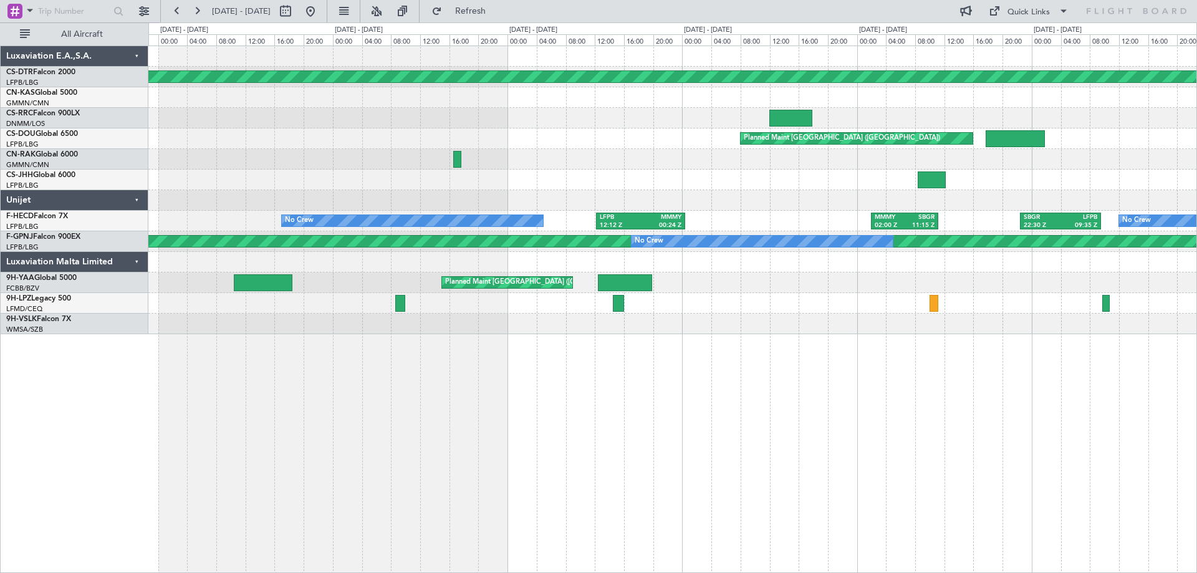
click at [604, 325] on div "Planned Maint [GEOGRAPHIC_DATA]-[GEOGRAPHIC_DATA] Planned Maint Planned Maint […" at bounding box center [672, 309] width 1049 height 527
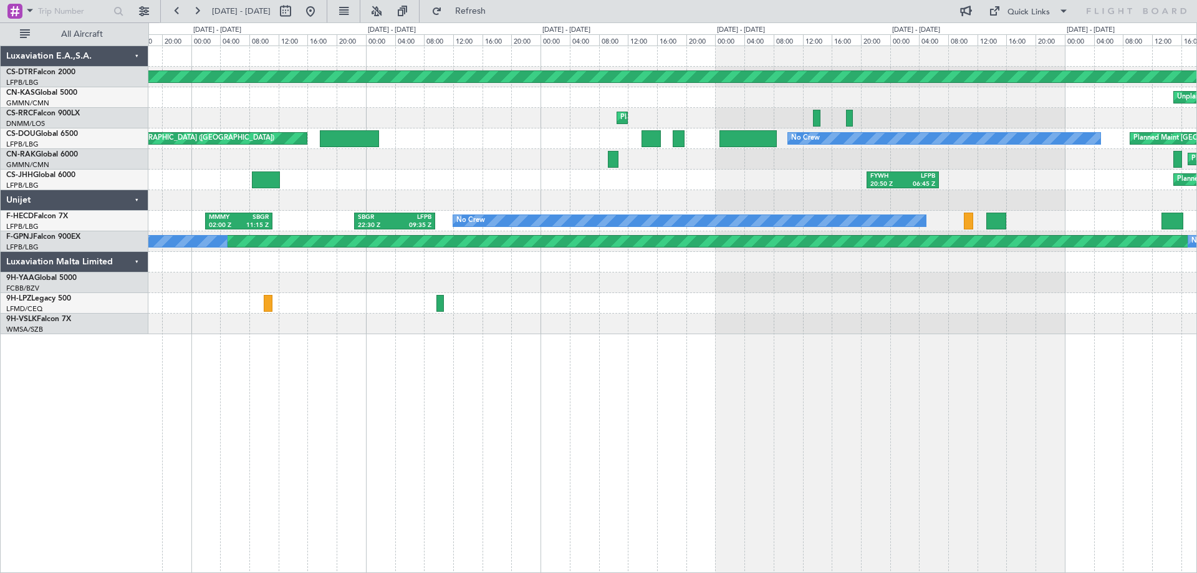
click at [313, 311] on div "Planned Maint [GEOGRAPHIC_DATA]-[GEOGRAPHIC_DATA] Unplanned Maint Casablanca ([…" at bounding box center [672, 190] width 1048 height 288
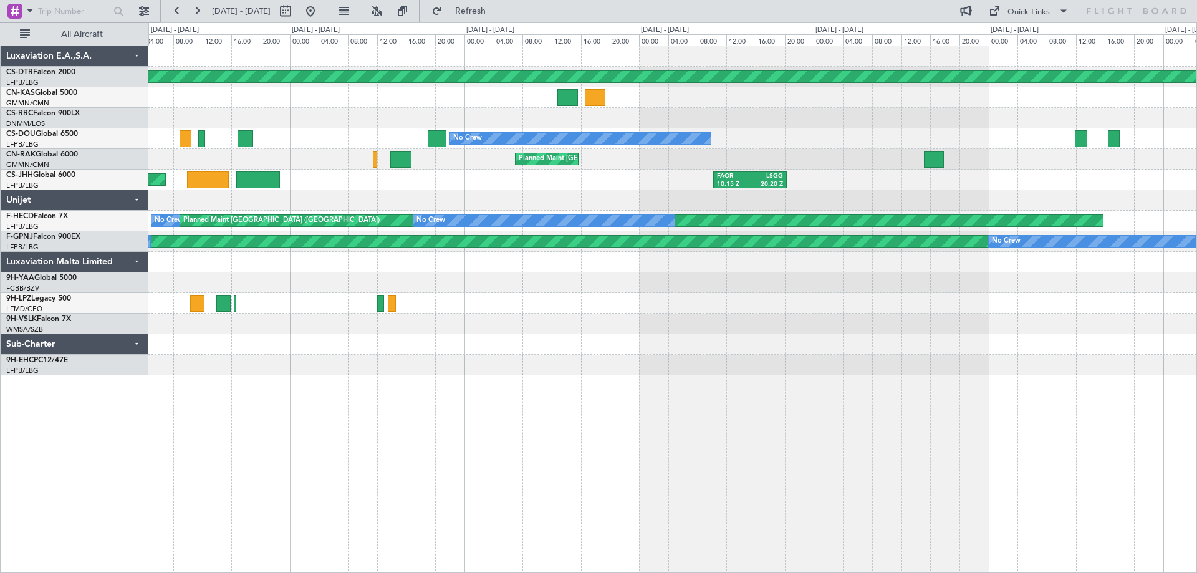
click at [630, 322] on div at bounding box center [672, 324] width 1048 height 21
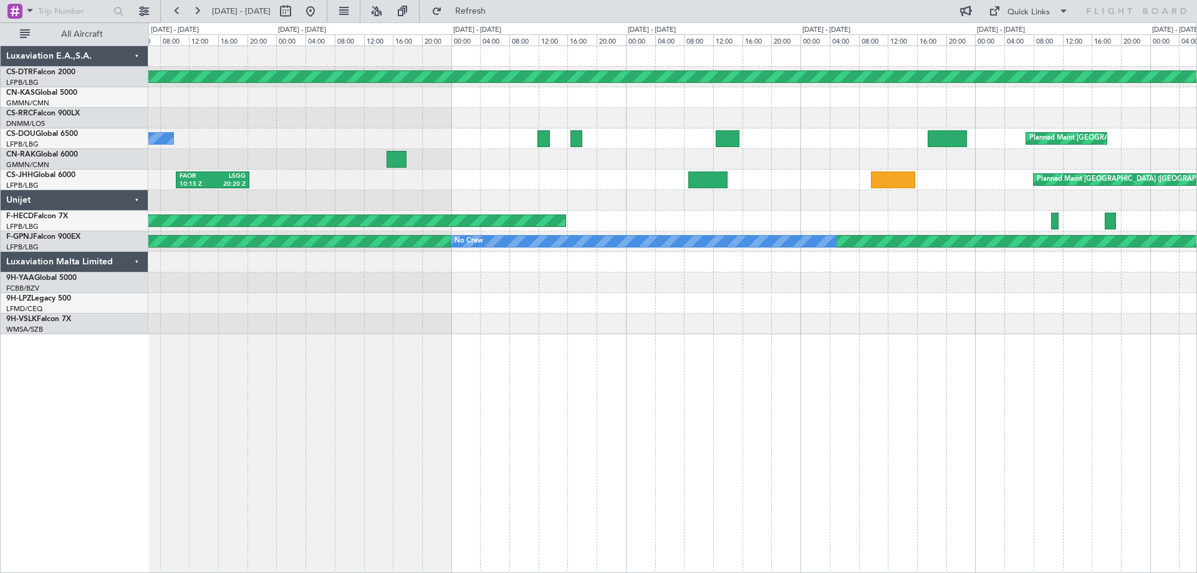
click at [511, 322] on div at bounding box center [672, 324] width 1048 height 21
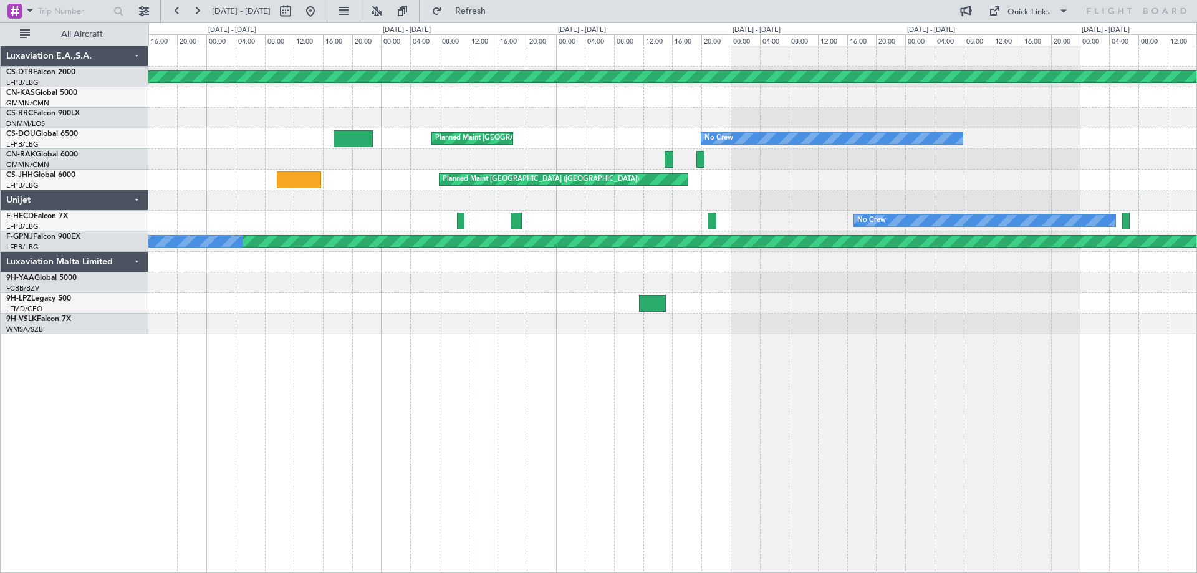
click at [330, 339] on div "Planned Maint [GEOGRAPHIC_DATA]-[GEOGRAPHIC_DATA] Planned Maint [GEOGRAPHIC_DAT…" at bounding box center [672, 309] width 1049 height 527
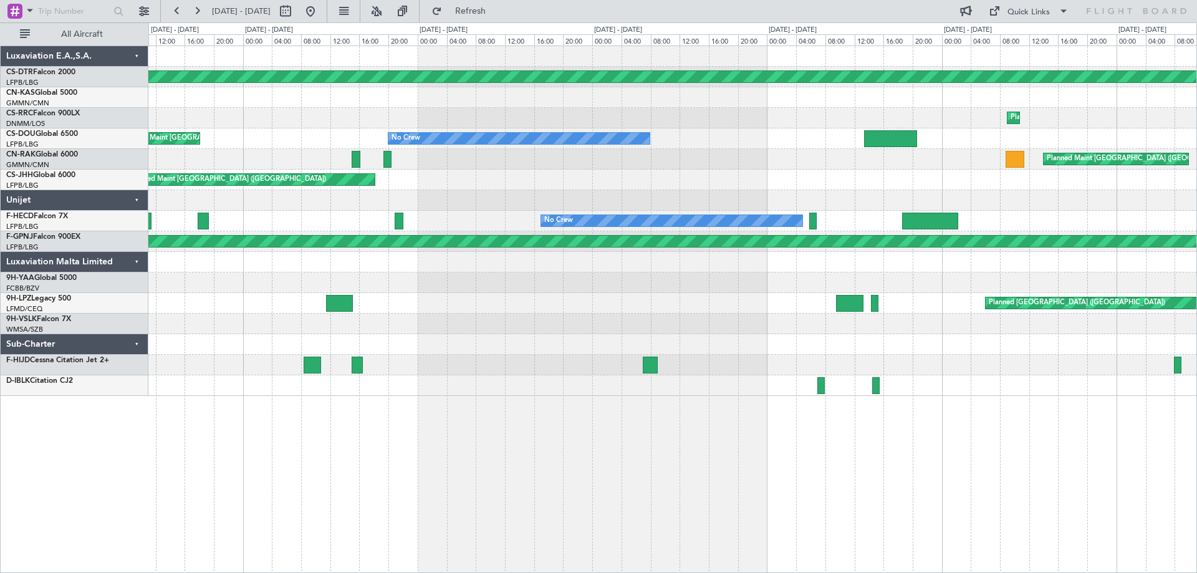
click at [603, 329] on div "Planned Maint [GEOGRAPHIC_DATA]-[GEOGRAPHIC_DATA] Planned Maint [GEOGRAPHIC_DAT…" at bounding box center [672, 221] width 1048 height 350
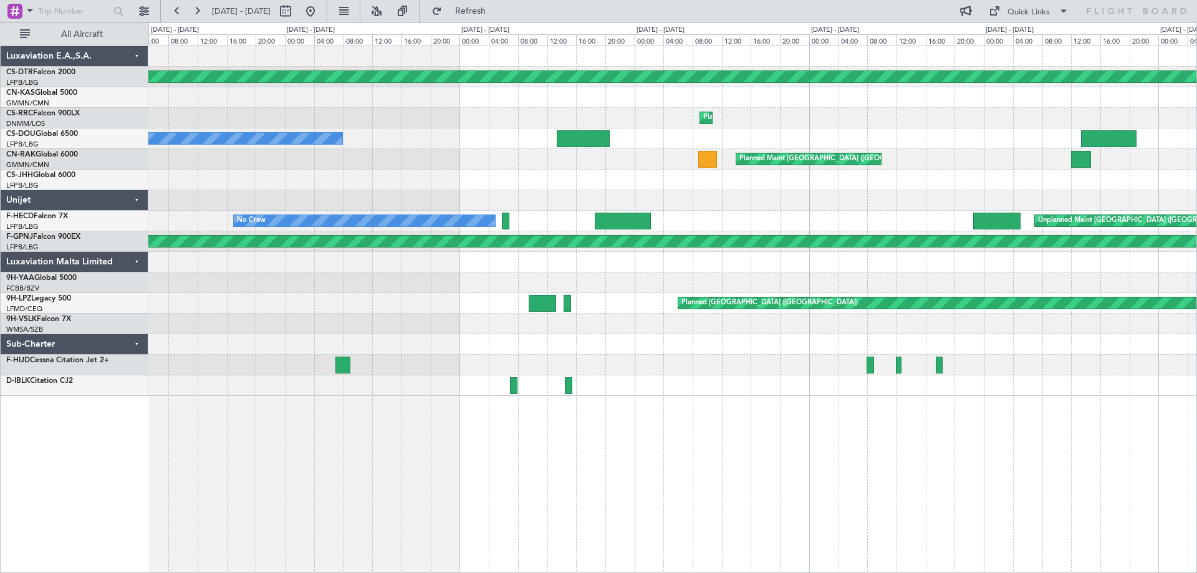
click at [396, 304] on div "Planned [GEOGRAPHIC_DATA] ([GEOGRAPHIC_DATA])" at bounding box center [672, 303] width 1048 height 21
click at [197, 11] on button at bounding box center [197, 11] width 20 height 20
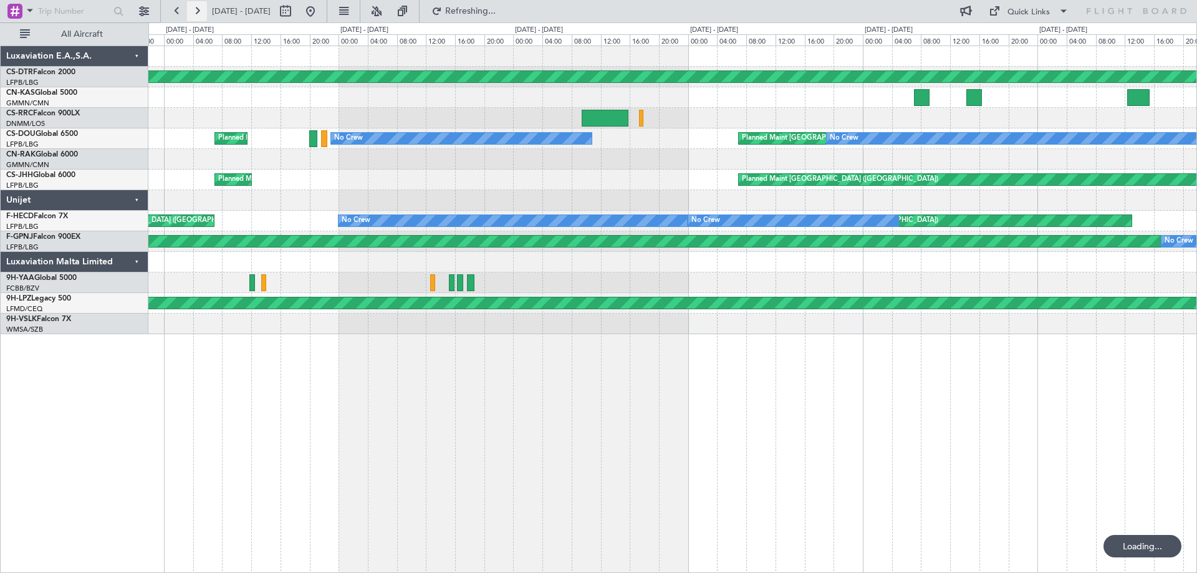
click at [197, 11] on button at bounding box center [197, 11] width 20 height 20
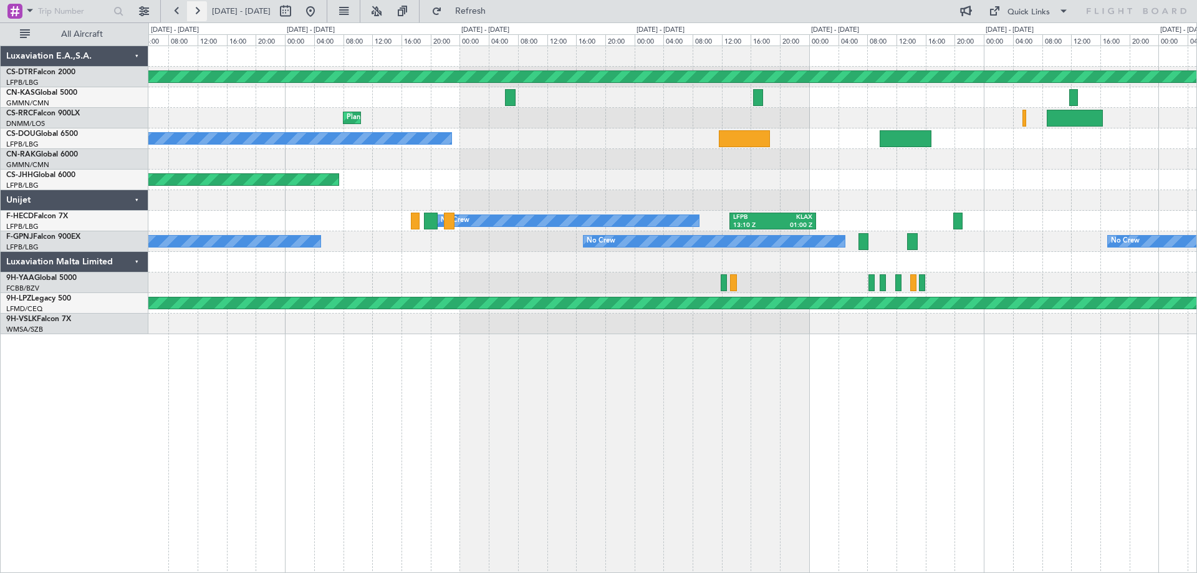
click at [197, 11] on button at bounding box center [197, 11] width 20 height 20
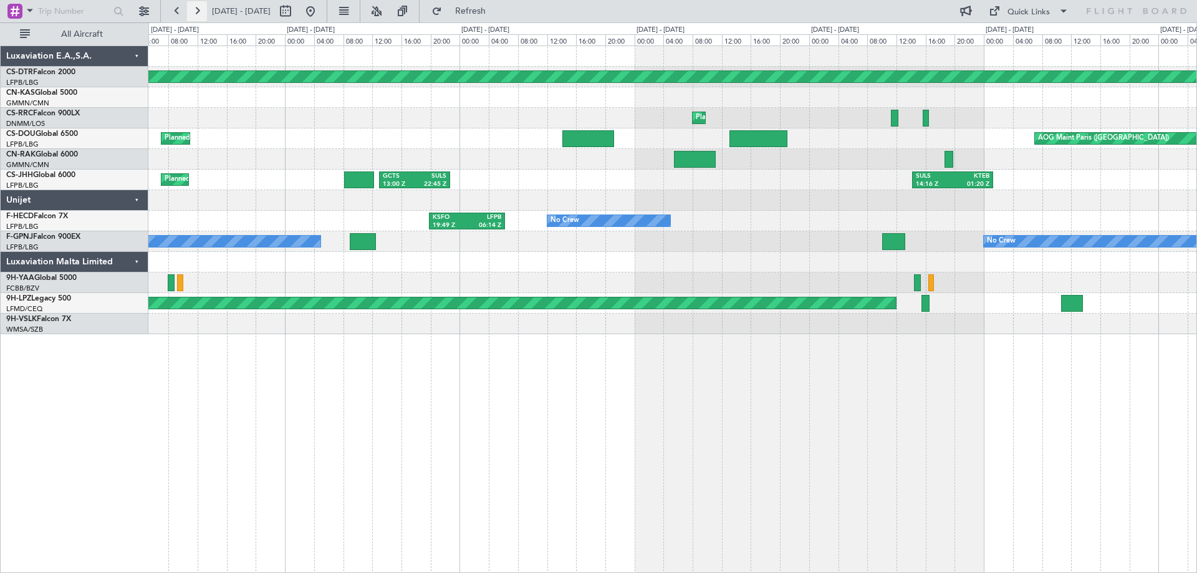
click at [197, 11] on button at bounding box center [197, 11] width 20 height 20
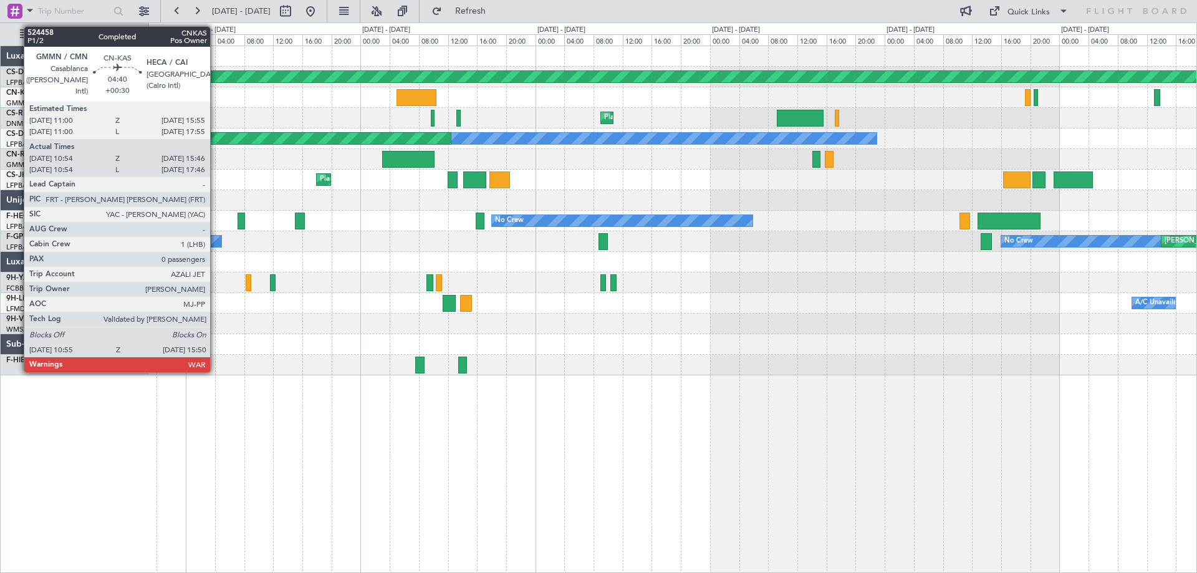
click at [746, 332] on div "Planned Maint [GEOGRAPHIC_DATA]-[GEOGRAPHIC_DATA] Planned Maint [GEOGRAPHIC_DAT…" at bounding box center [672, 210] width 1048 height 329
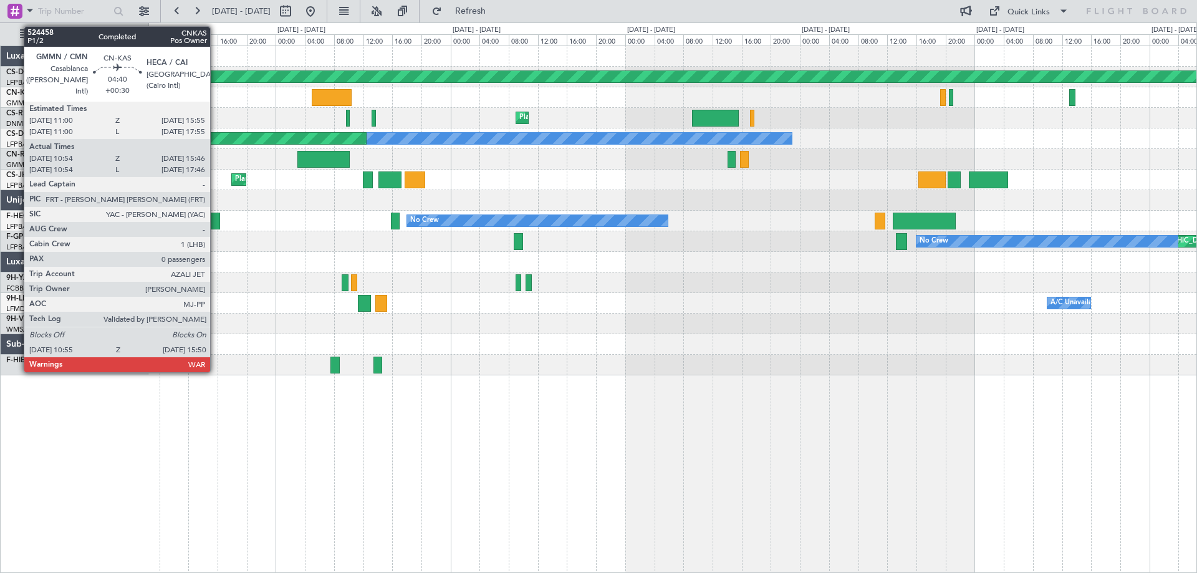
click at [318, 399] on div "Planned Maint [GEOGRAPHIC_DATA]-[GEOGRAPHIC_DATA] Planned Maint [GEOGRAPHIC_DAT…" at bounding box center [672, 309] width 1049 height 527
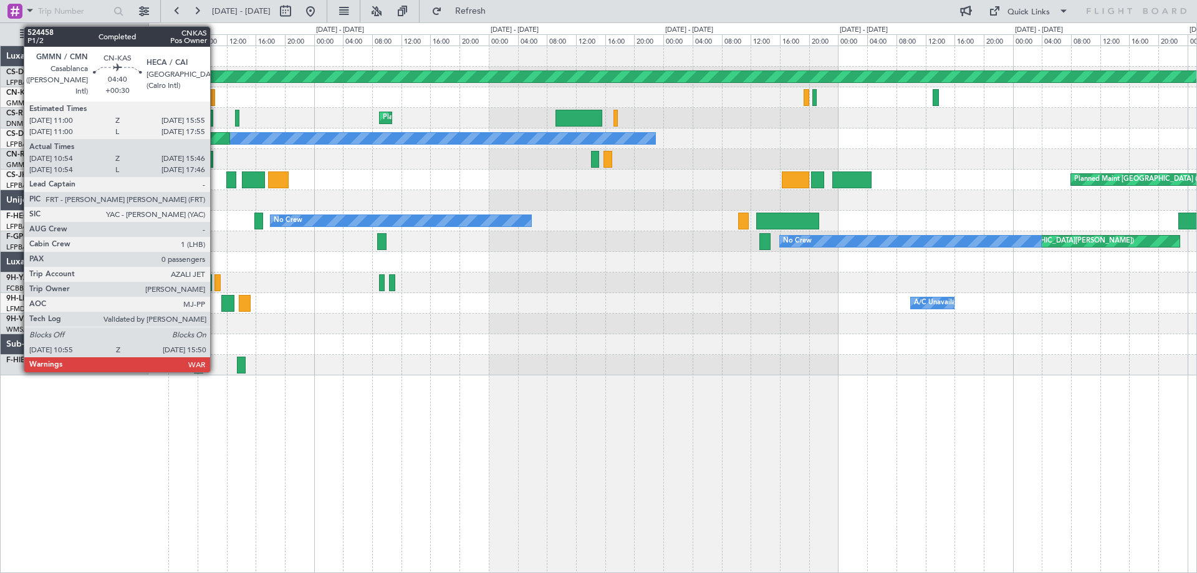
click at [532, 321] on div at bounding box center [672, 324] width 1048 height 21
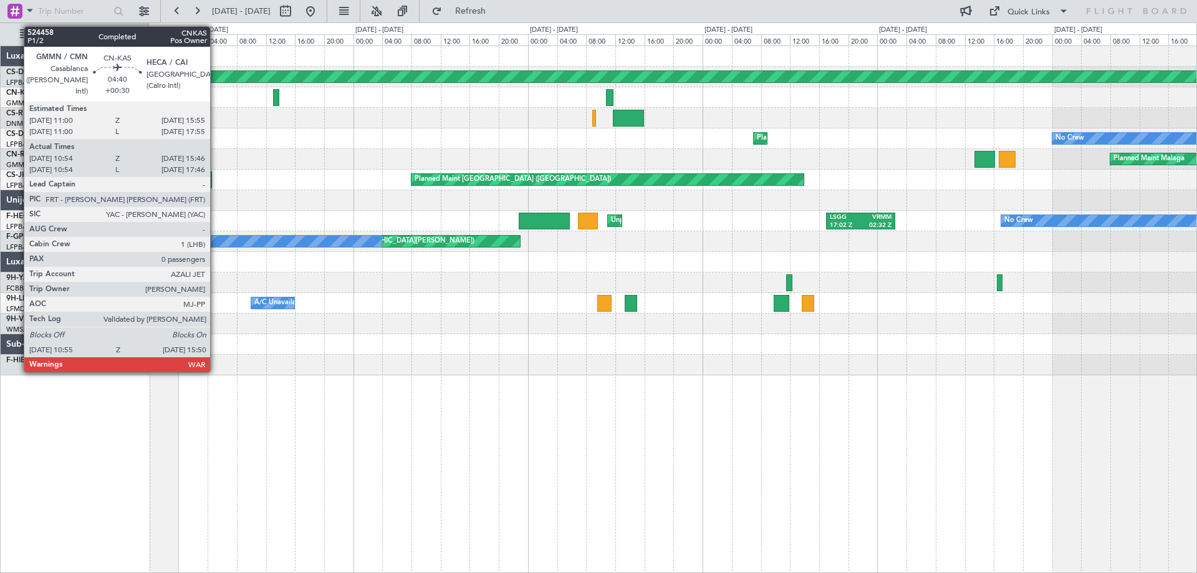
click at [513, 327] on div at bounding box center [672, 324] width 1048 height 21
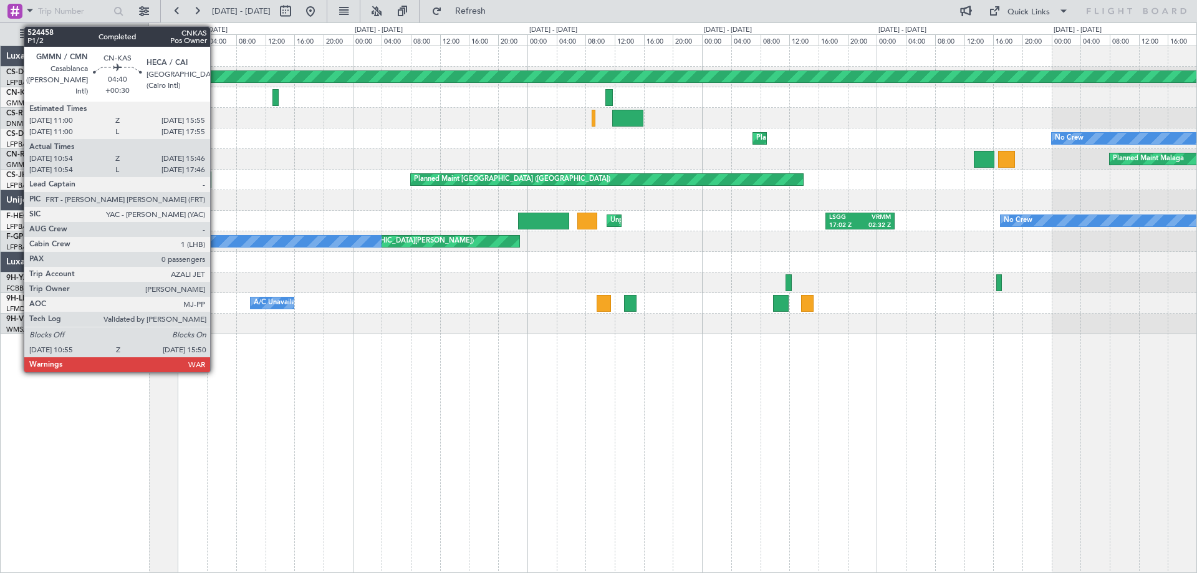
click at [686, 381] on div "Planned Maint [GEOGRAPHIC_DATA]-[GEOGRAPHIC_DATA] Planned Maint [GEOGRAPHIC_DAT…" at bounding box center [672, 309] width 1049 height 527
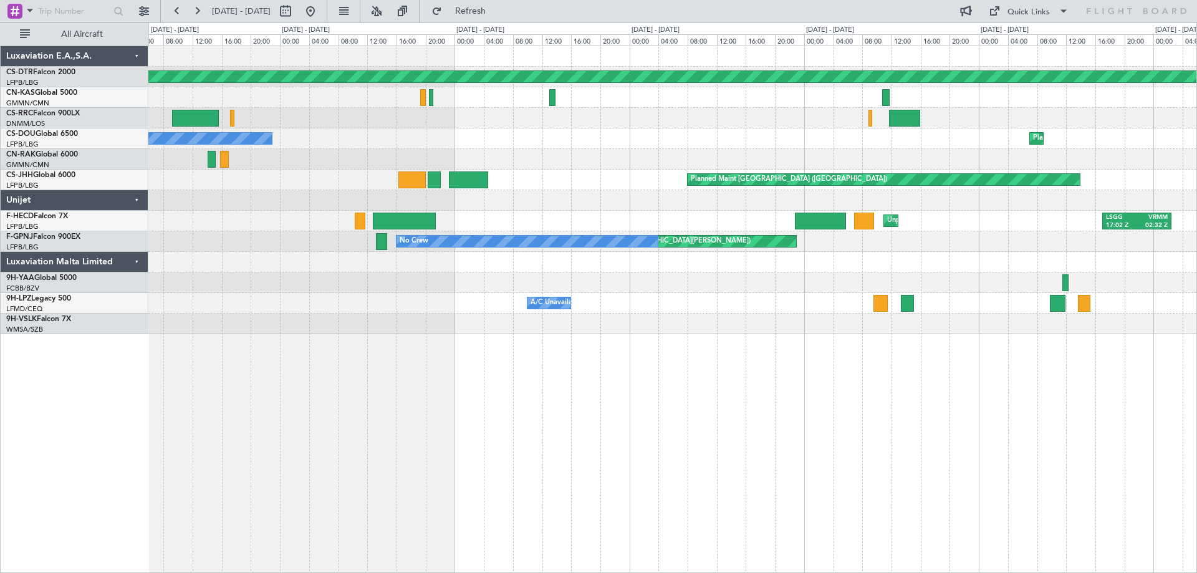
click at [748, 428] on div "Planned Maint [GEOGRAPHIC_DATA]-[GEOGRAPHIC_DATA] Planned Maint [GEOGRAPHIC_DAT…" at bounding box center [672, 309] width 1049 height 527
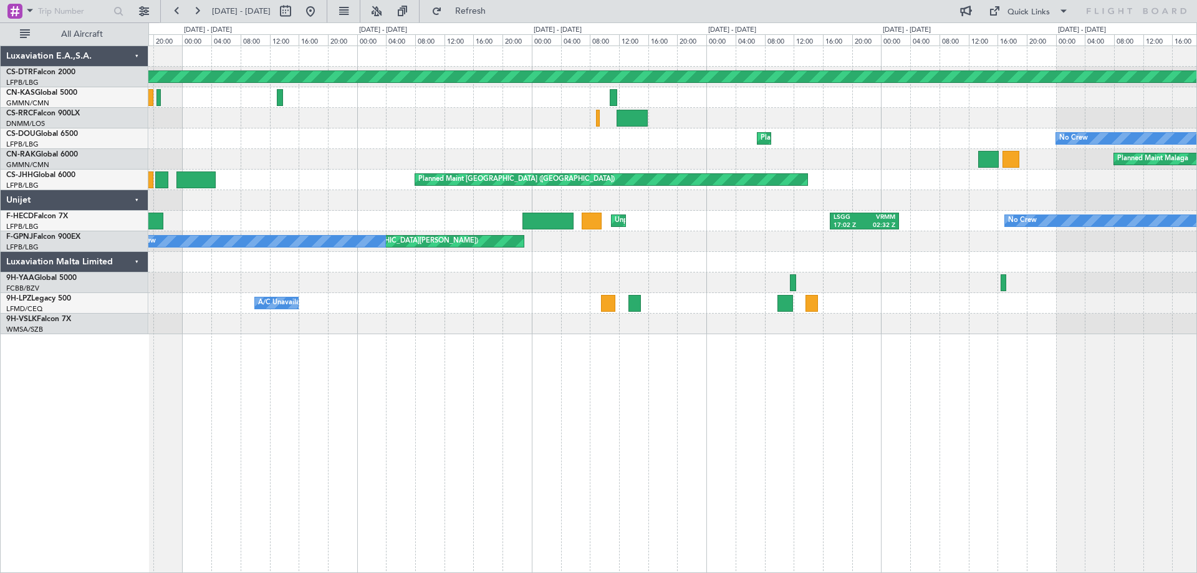
click at [688, 372] on div "Planned Maint [GEOGRAPHIC_DATA]-[GEOGRAPHIC_DATA] Planned Maint [GEOGRAPHIC_DAT…" at bounding box center [672, 309] width 1049 height 527
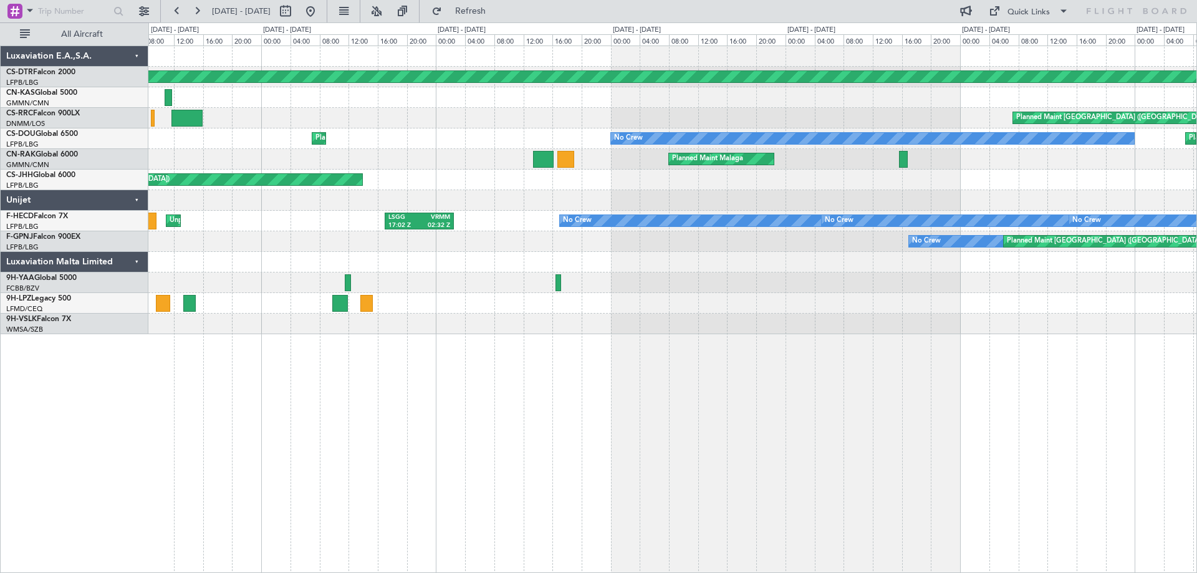
click at [751, 330] on div "Planned Maint [GEOGRAPHIC_DATA]-[GEOGRAPHIC_DATA] Planned Maint [GEOGRAPHIC_DAT…" at bounding box center [598, 297] width 1197 height 550
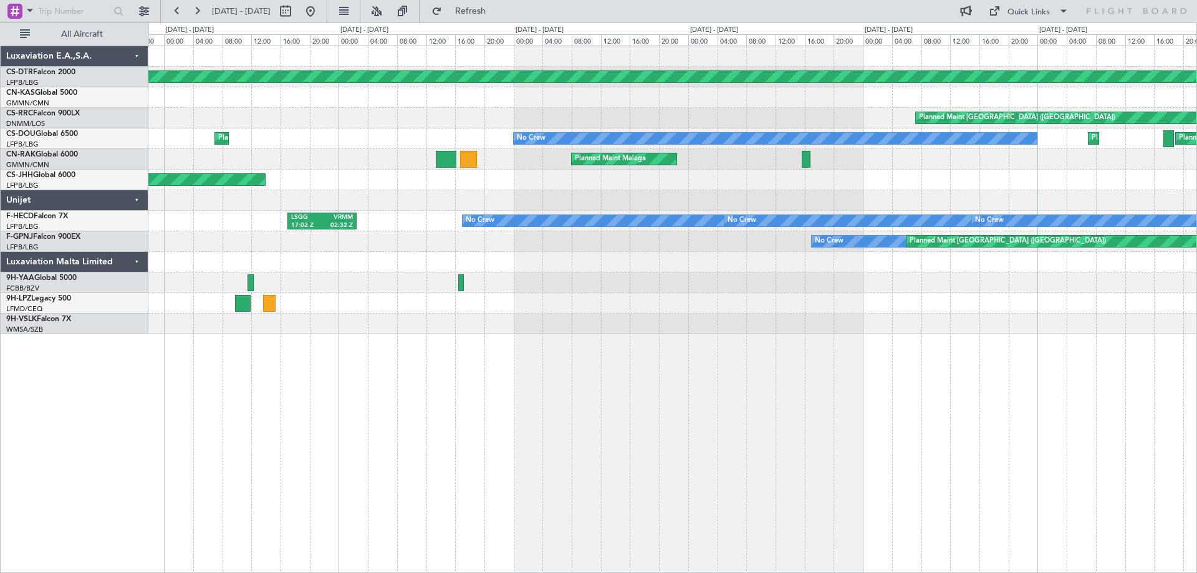
click at [605, 338] on div "Planned Maint [GEOGRAPHIC_DATA]-[GEOGRAPHIC_DATA] Planned Maint [GEOGRAPHIC_DAT…" at bounding box center [672, 309] width 1049 height 527
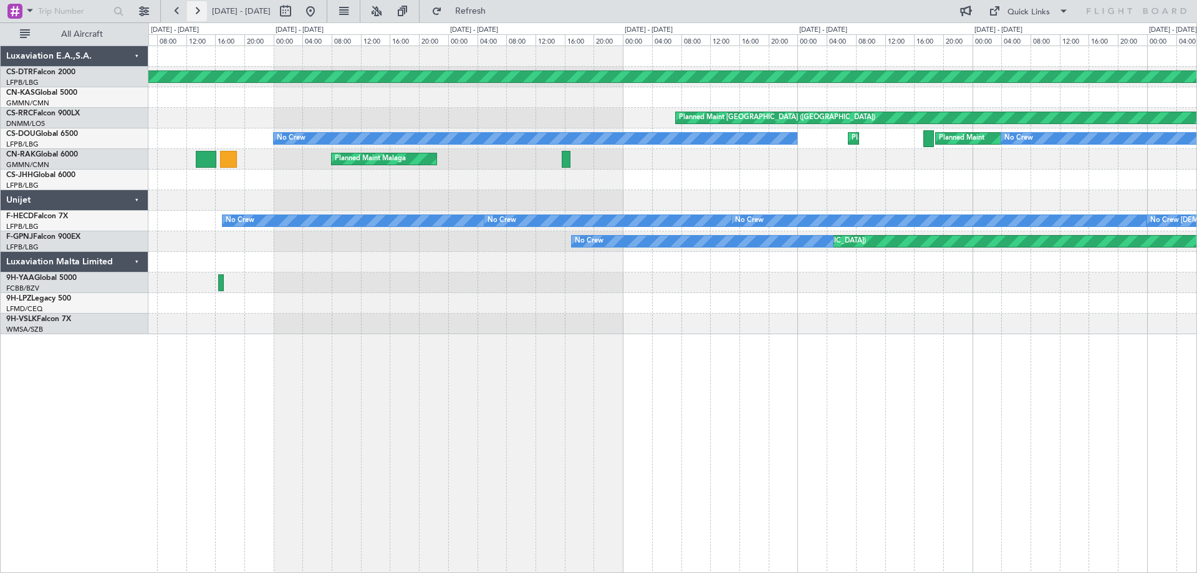
click at [194, 14] on button at bounding box center [197, 11] width 20 height 20
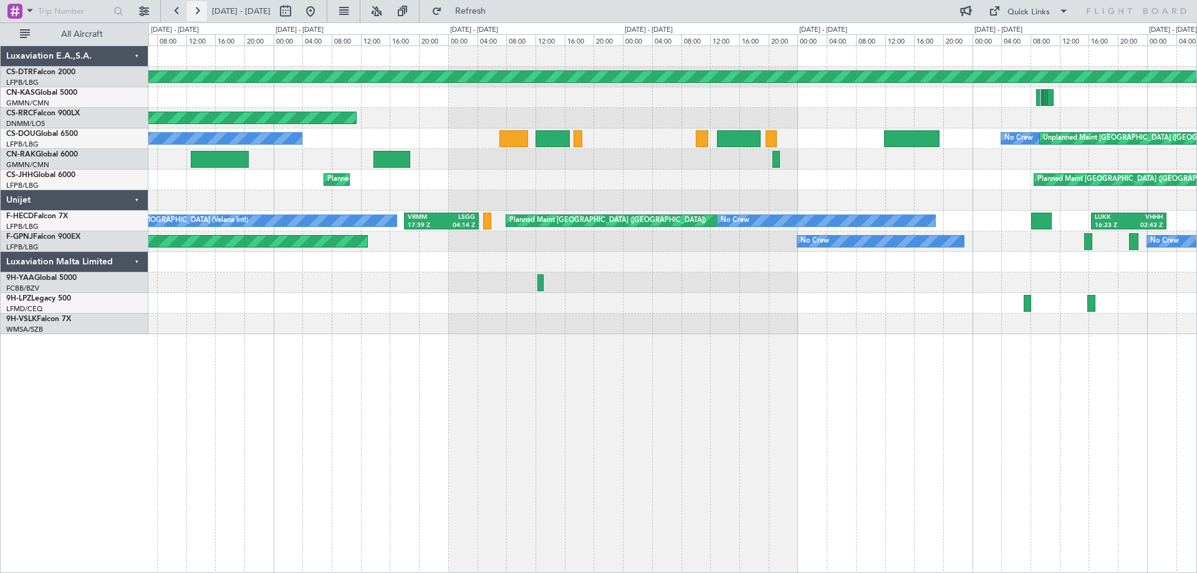
click at [198, 6] on button at bounding box center [197, 11] width 20 height 20
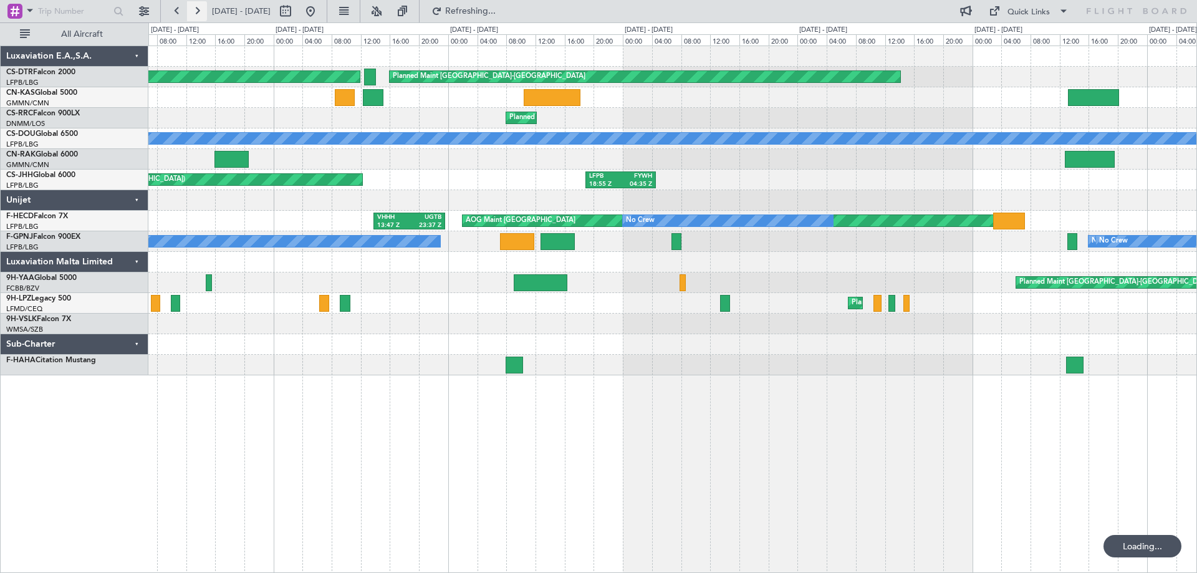
click at [198, 6] on button at bounding box center [197, 11] width 20 height 20
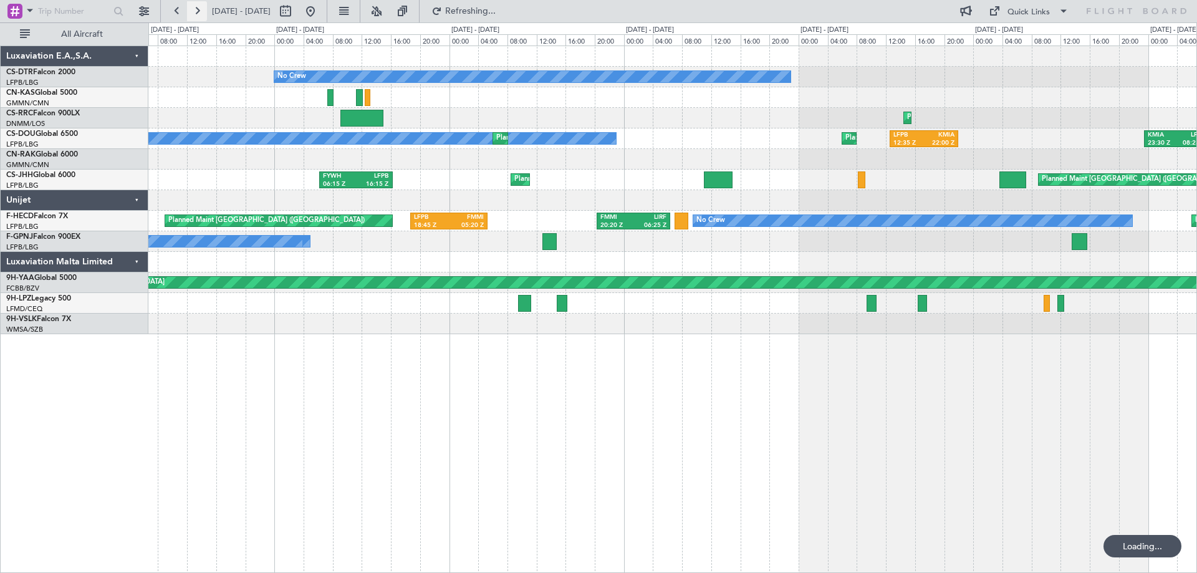
click at [198, 6] on button at bounding box center [197, 11] width 20 height 20
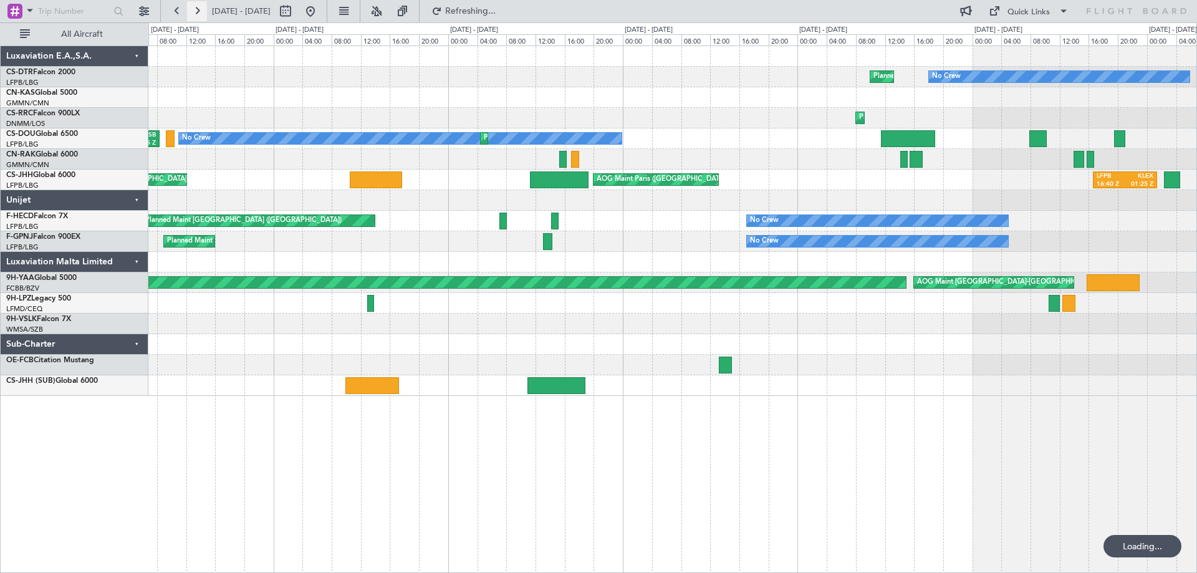
click at [198, 6] on button at bounding box center [197, 11] width 20 height 20
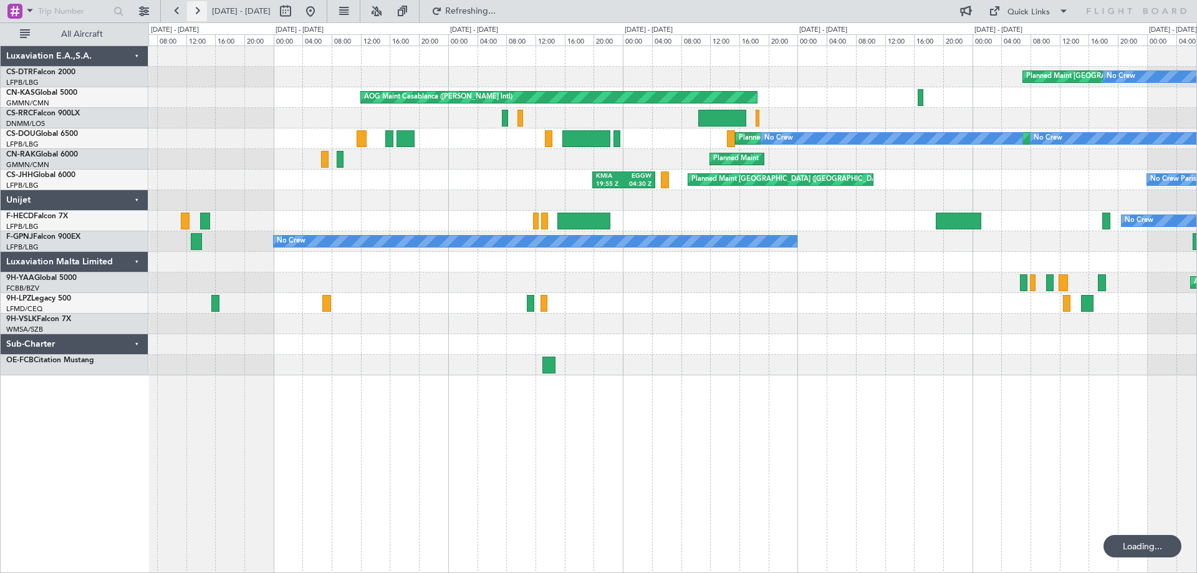
click at [198, 6] on button at bounding box center [197, 11] width 20 height 20
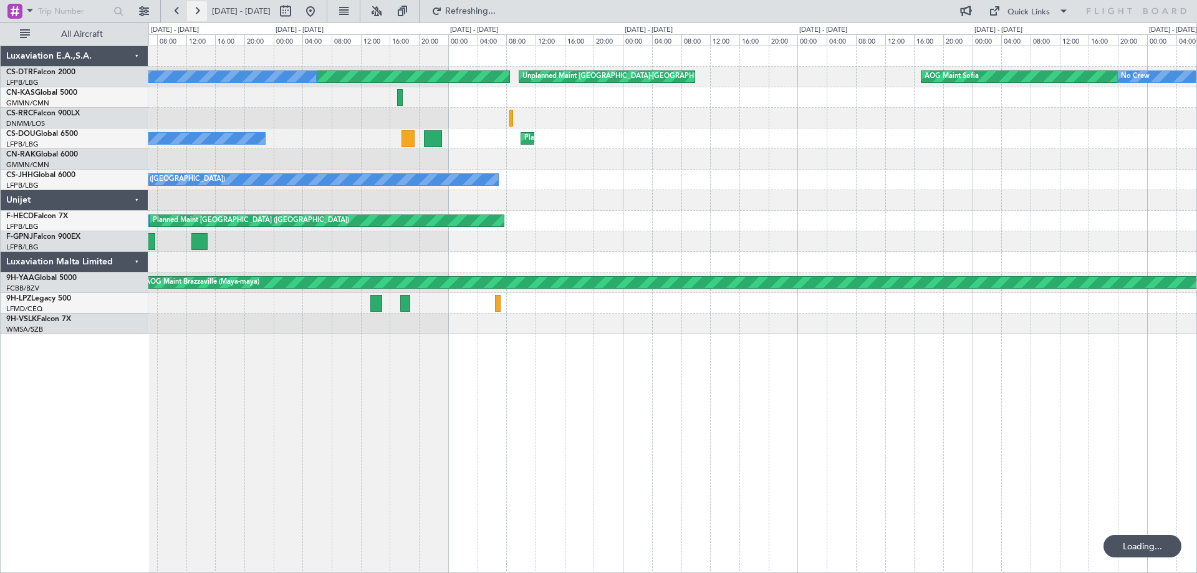
click at [198, 6] on button at bounding box center [197, 11] width 20 height 20
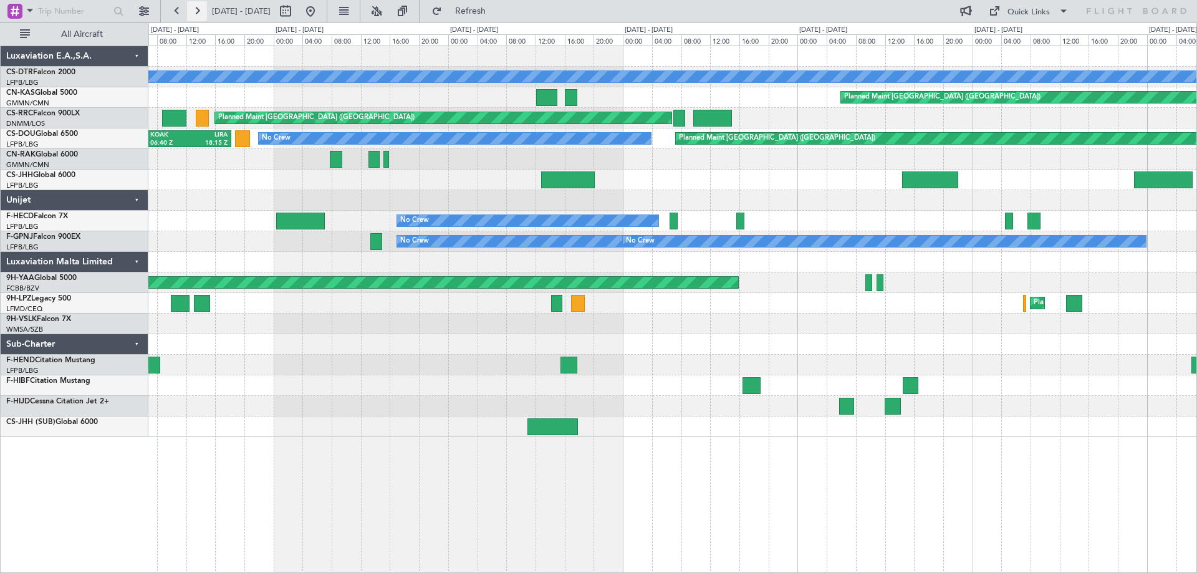
click at [198, 6] on button at bounding box center [197, 11] width 20 height 20
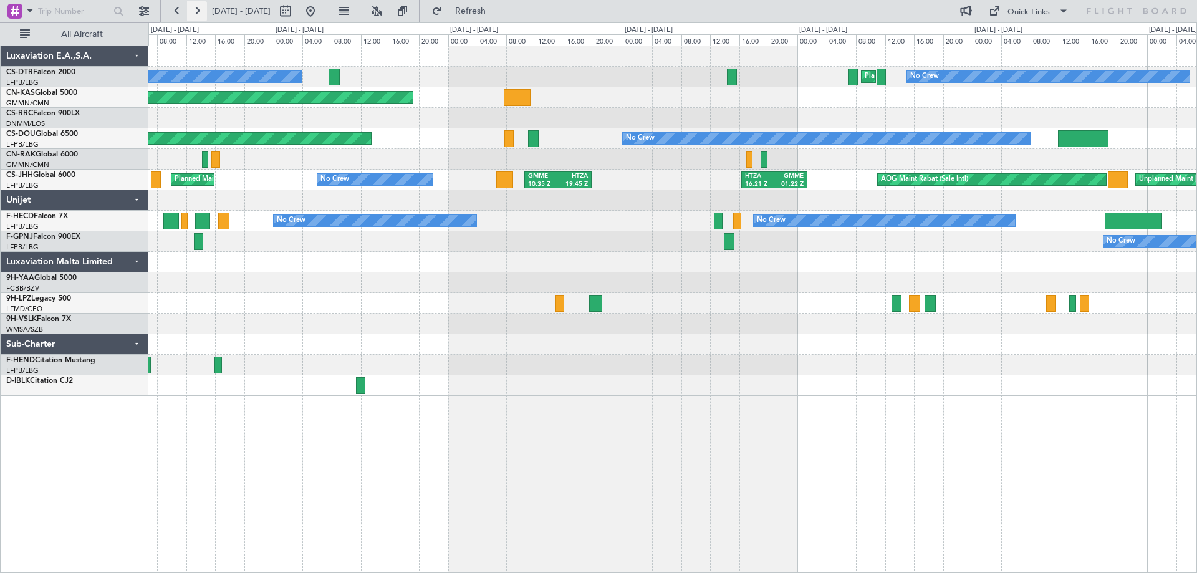
click at [198, 6] on button at bounding box center [197, 11] width 20 height 20
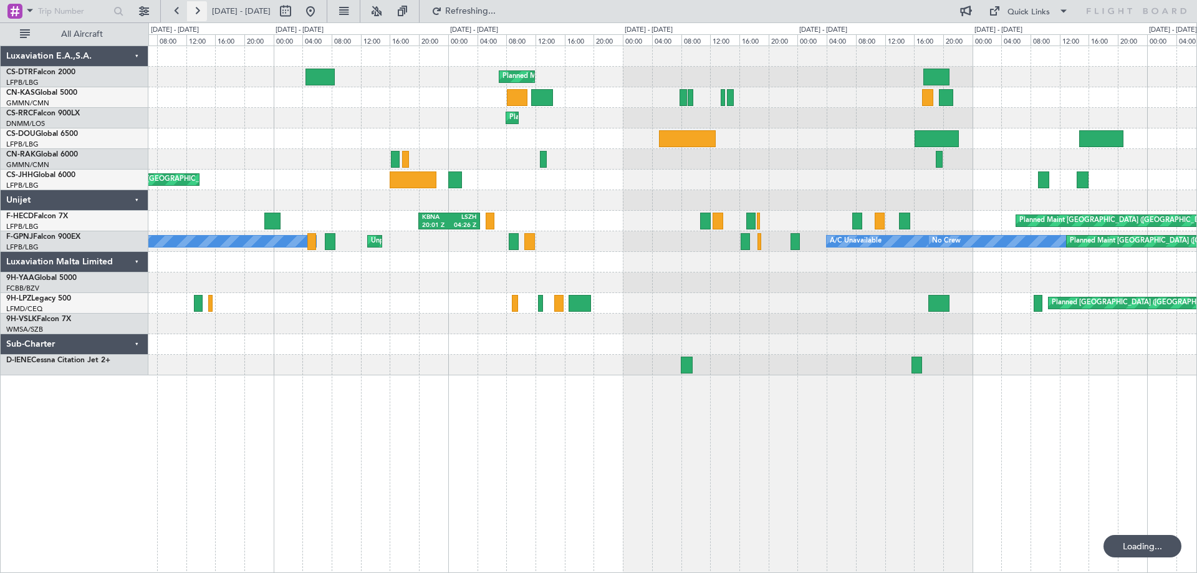
click at [198, 6] on button at bounding box center [197, 11] width 20 height 20
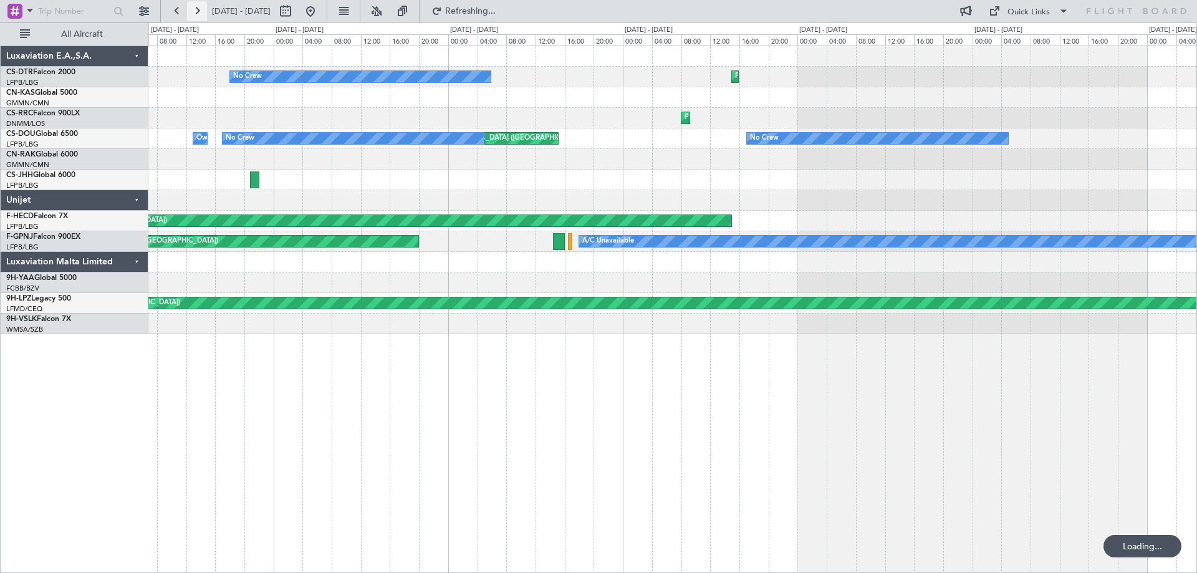
click at [198, 6] on button at bounding box center [197, 11] width 20 height 20
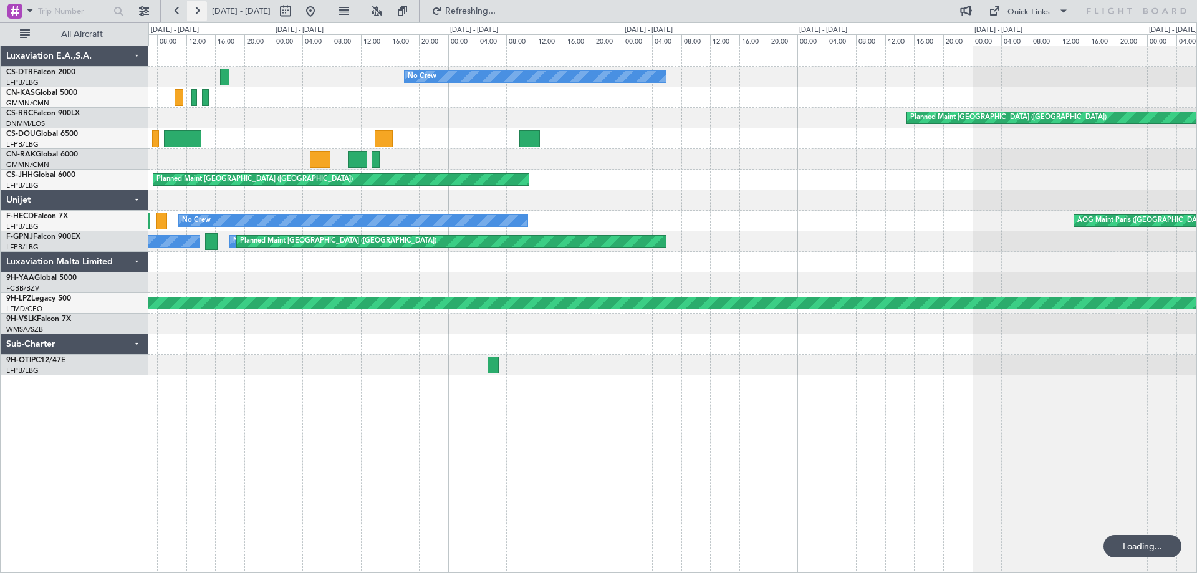
click at [198, 6] on button at bounding box center [197, 11] width 20 height 20
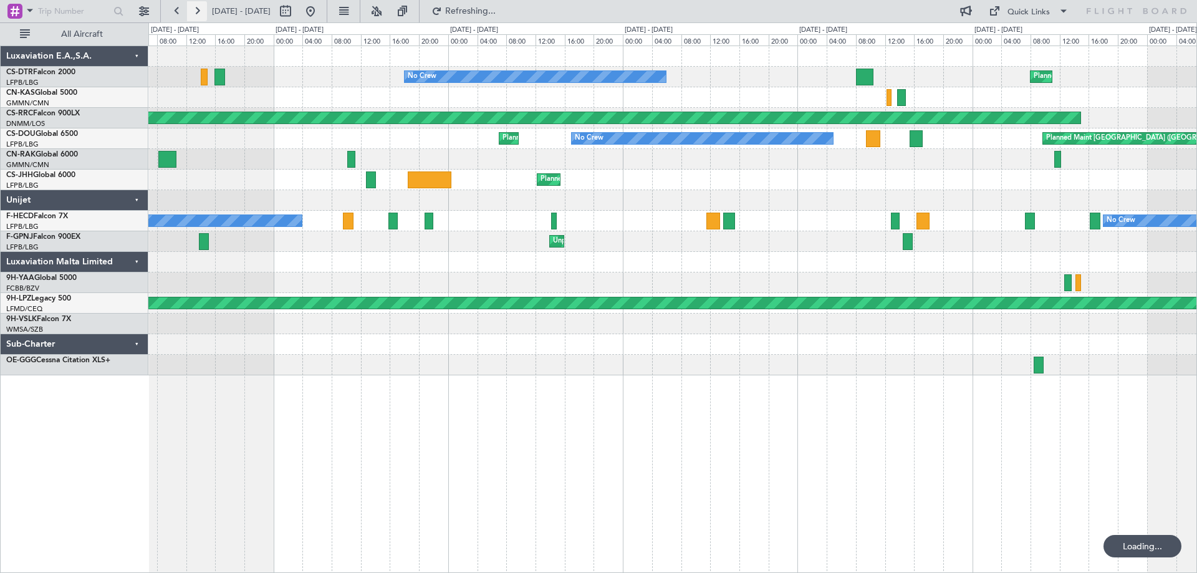
click at [198, 6] on button at bounding box center [197, 11] width 20 height 20
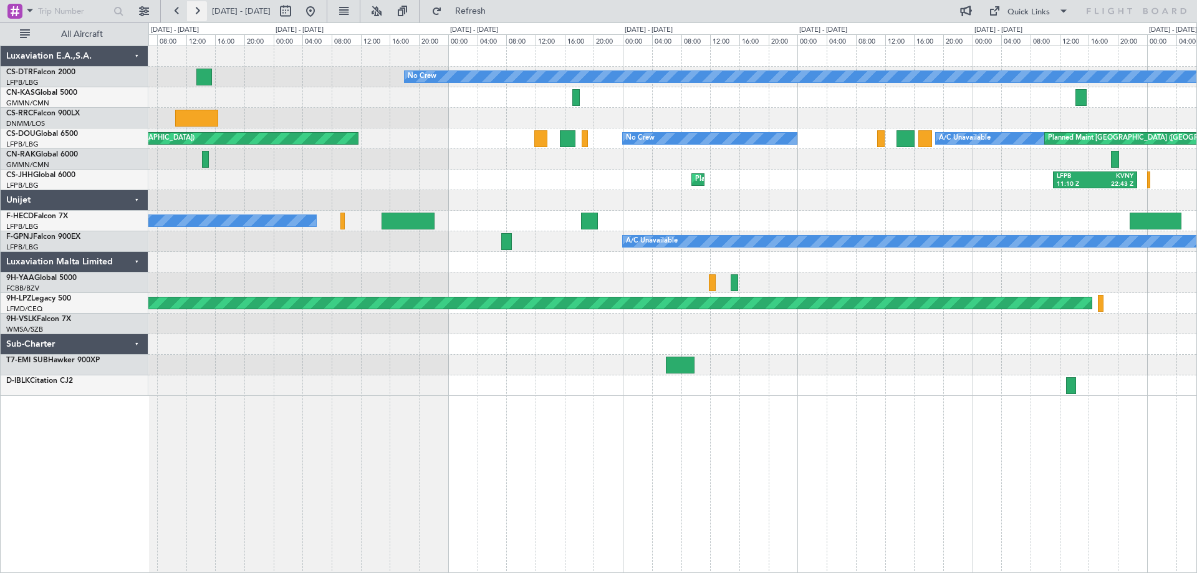
click at [198, 6] on button at bounding box center [197, 11] width 20 height 20
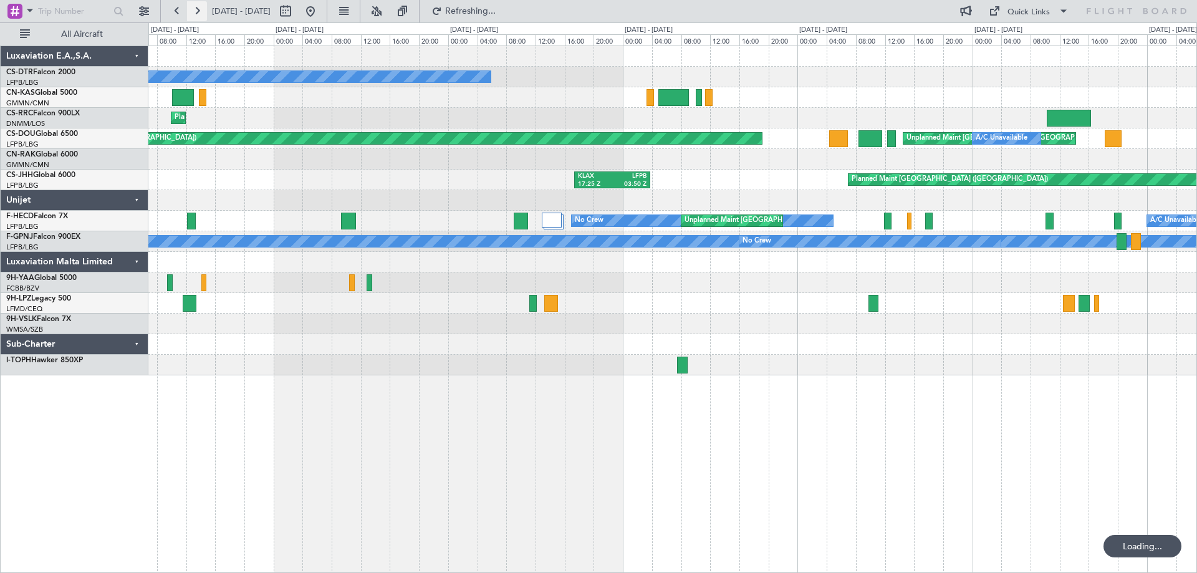
click at [198, 6] on button at bounding box center [197, 11] width 20 height 20
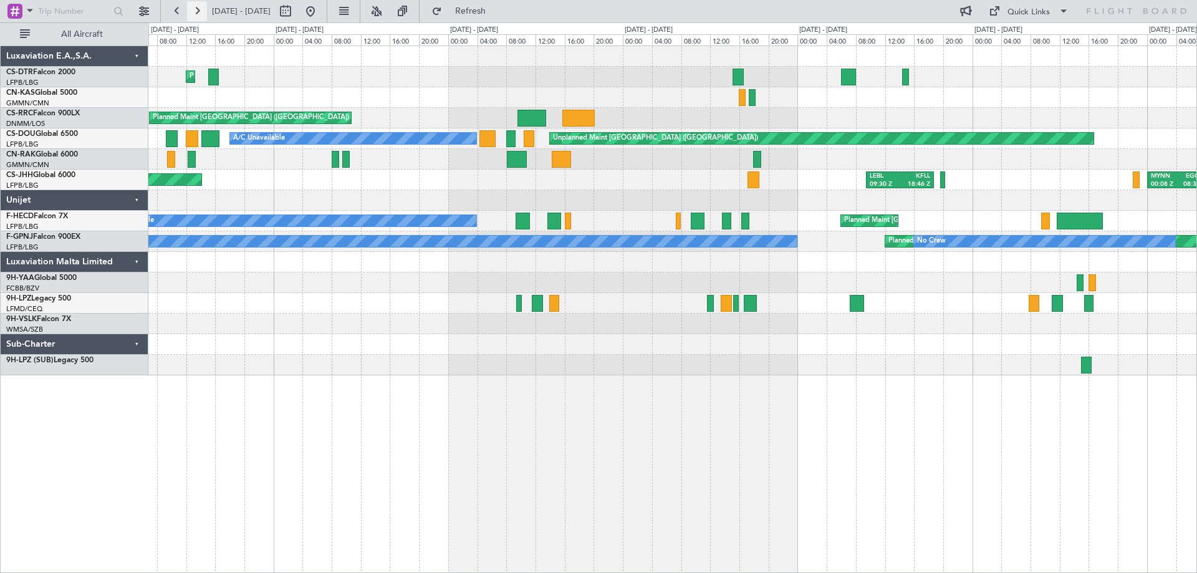
click at [198, 6] on button at bounding box center [197, 11] width 20 height 20
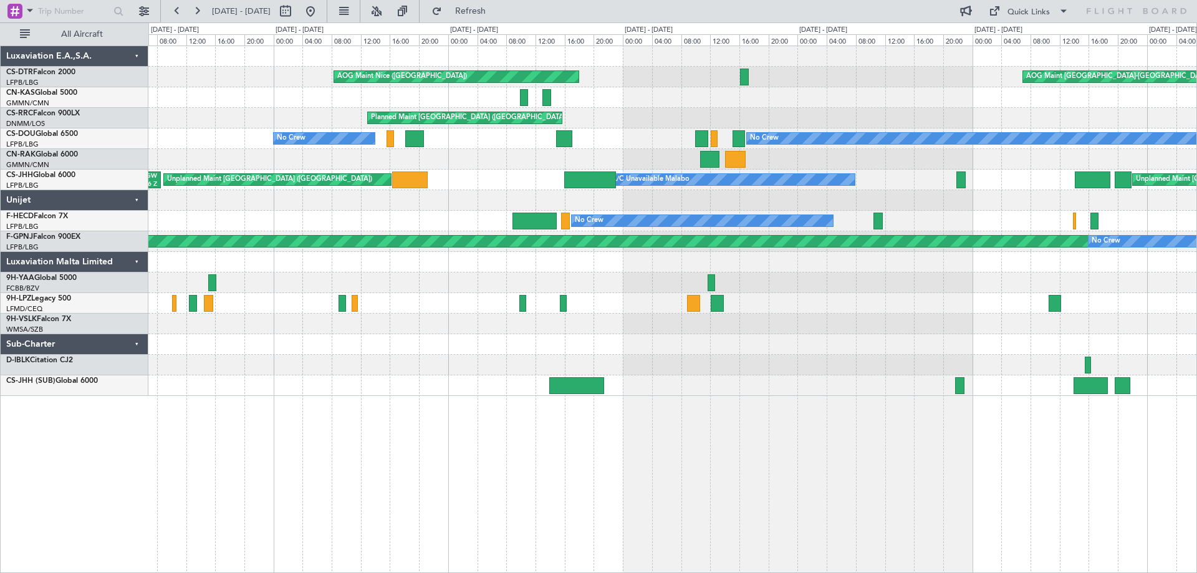
click at [454, 342] on div at bounding box center [672, 344] width 1048 height 21
